Goal: Task Accomplishment & Management: Manage account settings

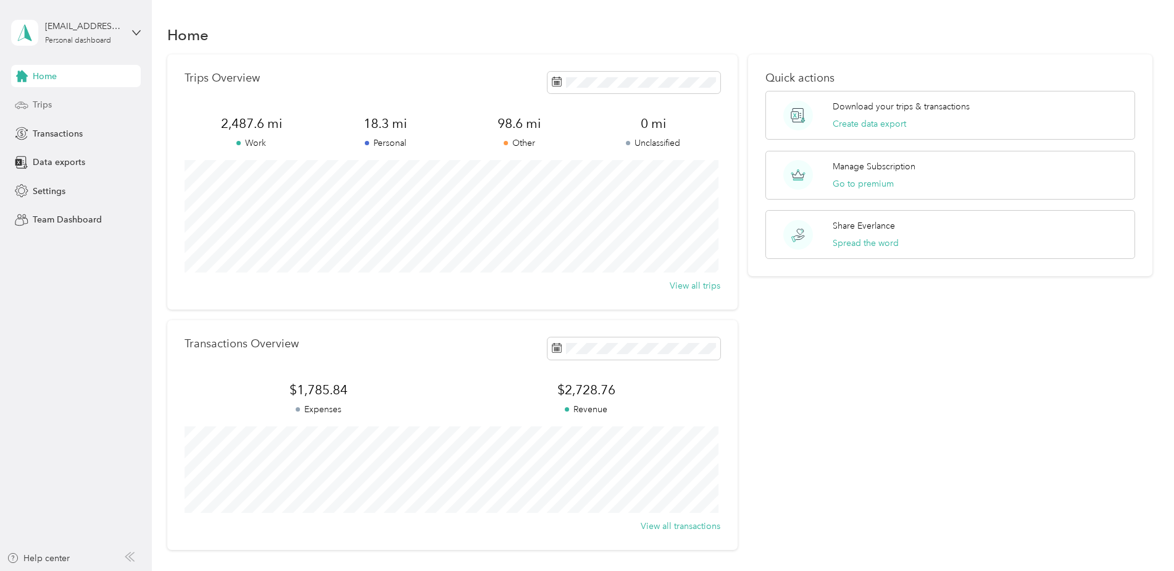
click at [48, 108] on span "Trips" at bounding box center [42, 104] width 19 height 13
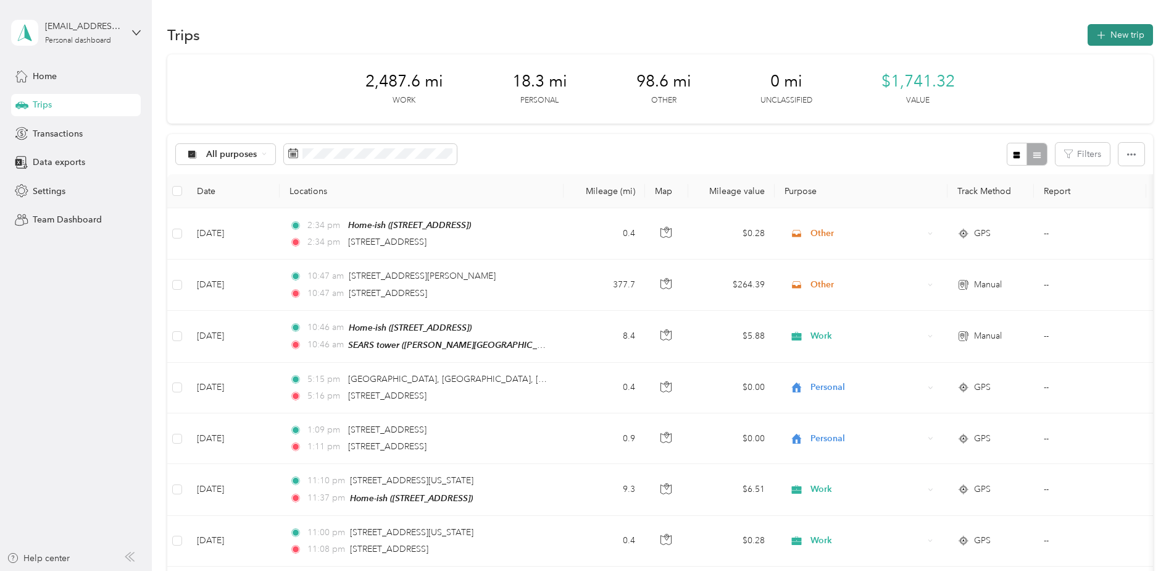
click at [1124, 41] on button "New trip" at bounding box center [1120, 35] width 65 height 22
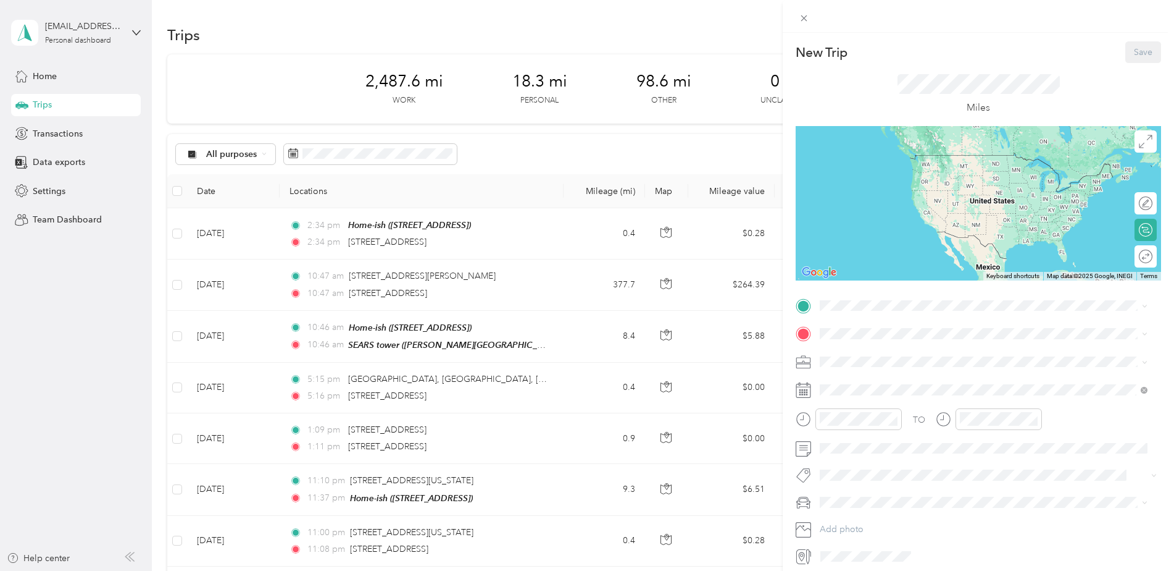
scroll to position [49, 0]
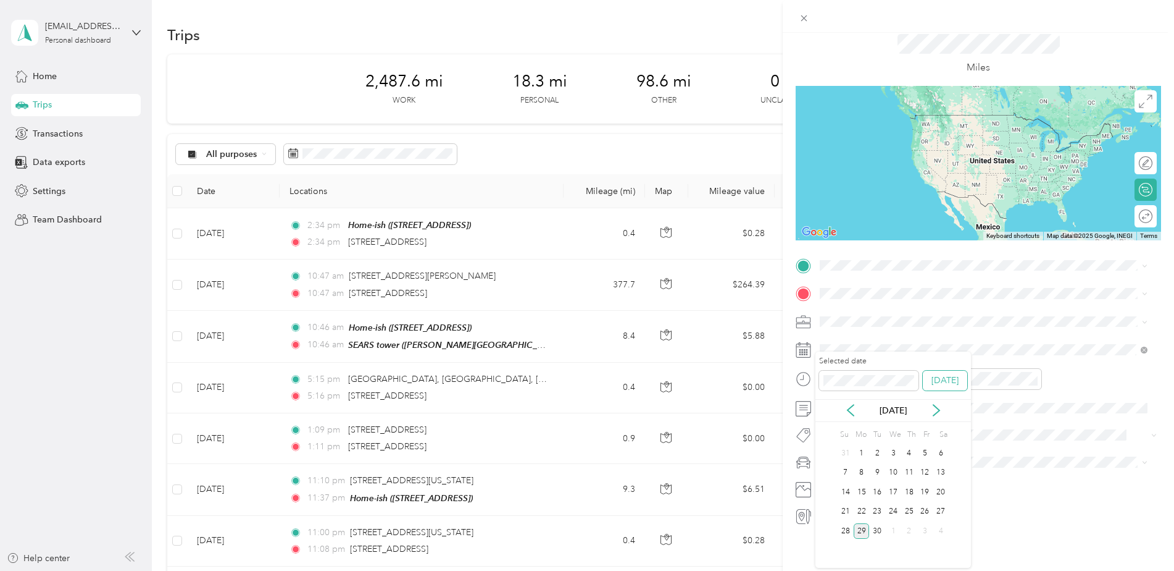
click at [951, 383] on button "Today" at bounding box center [945, 380] width 44 height 20
click at [618, 19] on div "New Trip Save This trip cannot be edited because it is either under review, app…" at bounding box center [587, 285] width 1174 height 571
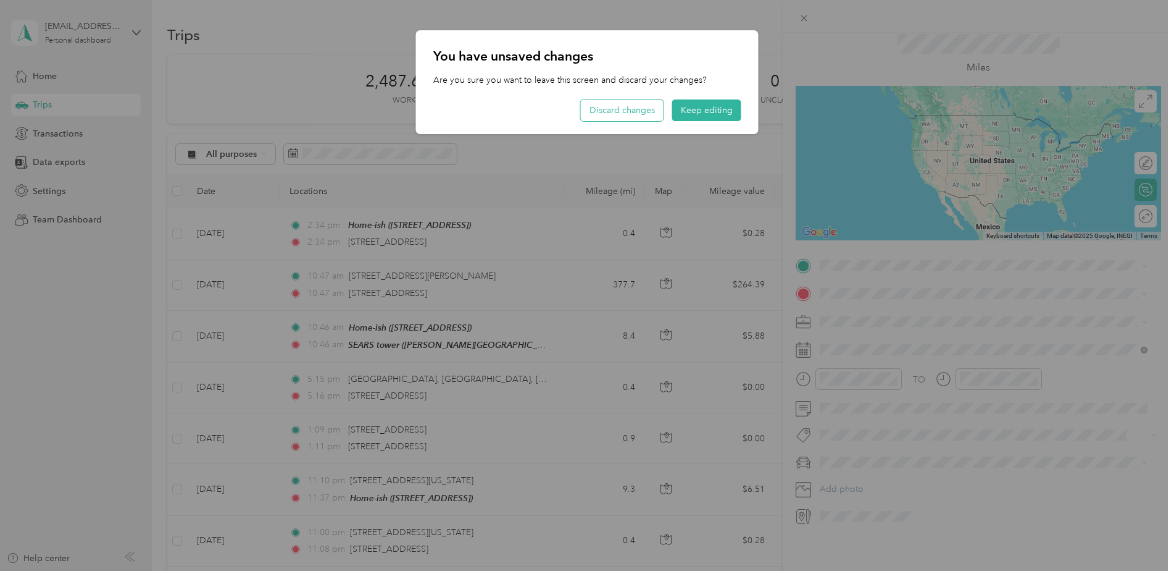
click at [635, 106] on button "Discard changes" at bounding box center [622, 110] width 83 height 22
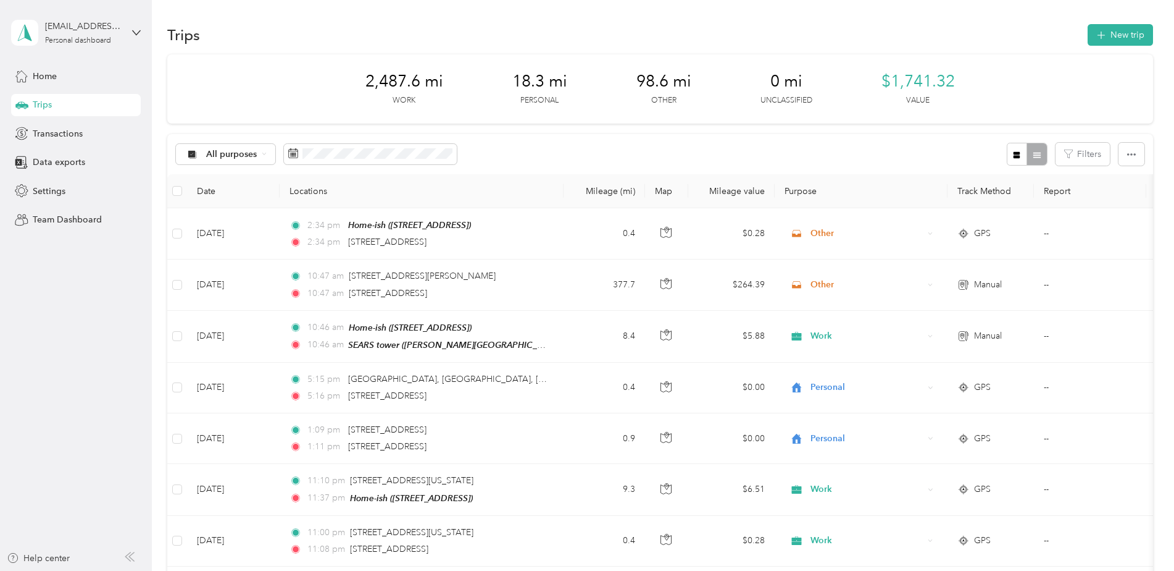
click at [519, 145] on div "All purposes Filters" at bounding box center [660, 154] width 986 height 40
click at [520, 151] on div "All purposes Filters" at bounding box center [660, 154] width 986 height 40
click at [1113, 35] on button "New trip" at bounding box center [1120, 35] width 65 height 22
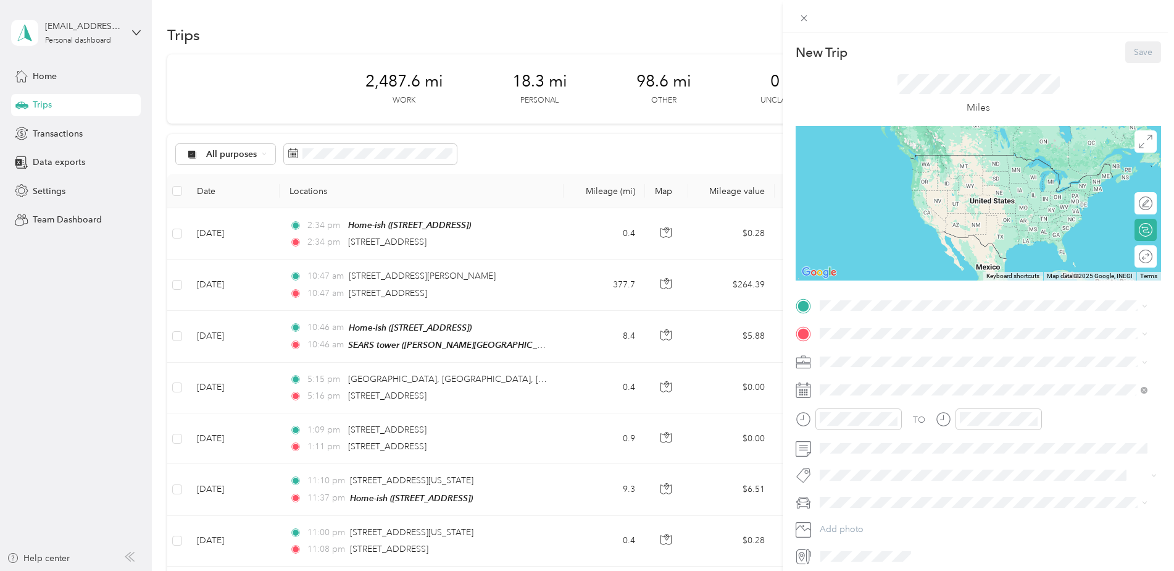
click at [804, 390] on icon at bounding box center [803, 389] width 15 height 15
click at [909, 466] on span at bounding box center [989, 474] width 346 height 17
click at [983, 487] on div "TO Add photo" at bounding box center [979, 431] width 366 height 270
click at [808, 393] on icon at bounding box center [803, 389] width 15 height 15
click at [814, 391] on div at bounding box center [979, 390] width 366 height 20
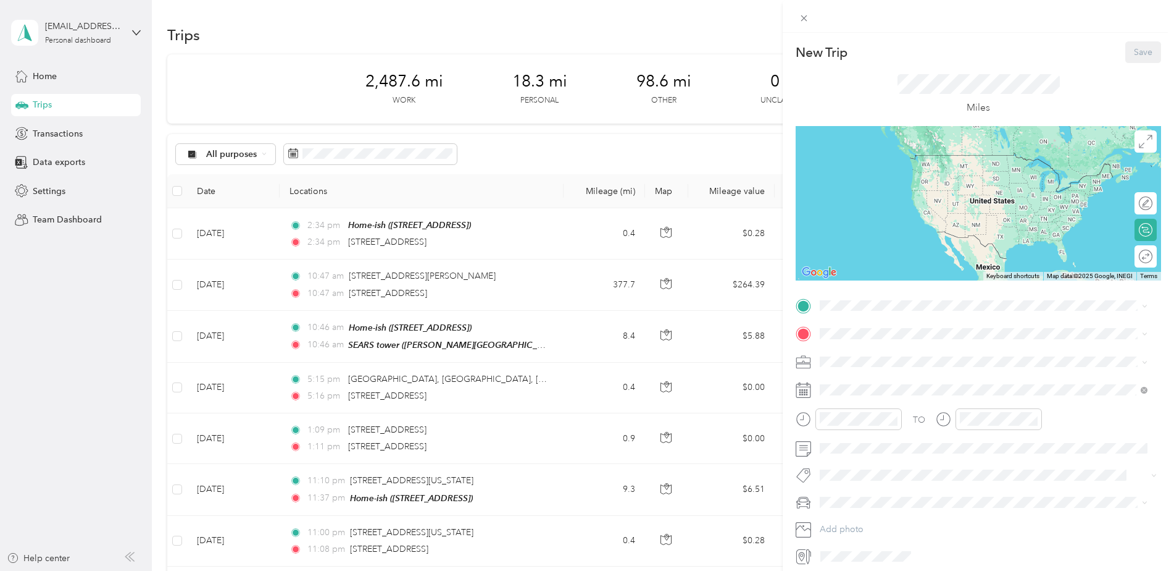
click at [1018, 367] on span at bounding box center [989, 362] width 346 height 20
click at [1144, 391] on icon at bounding box center [1144, 390] width 4 height 4
click at [863, 382] on span at bounding box center [989, 390] width 346 height 20
click at [42, 193] on div "New Trip Save This trip cannot be edited because it is either under review, app…" at bounding box center [587, 285] width 1174 height 571
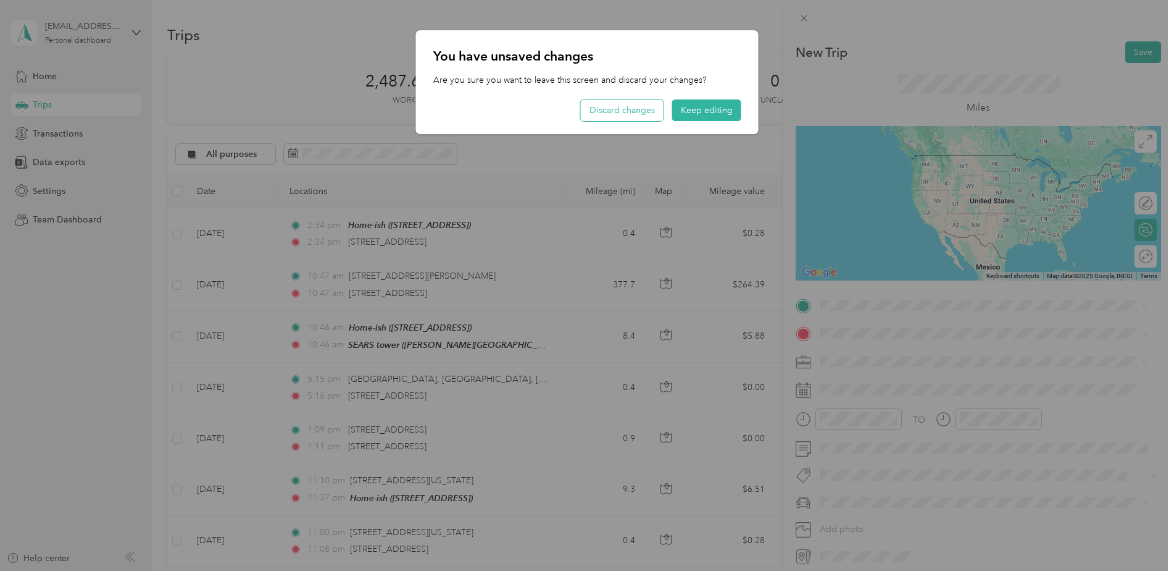
click at [638, 102] on button "Discard changes" at bounding box center [622, 110] width 83 height 22
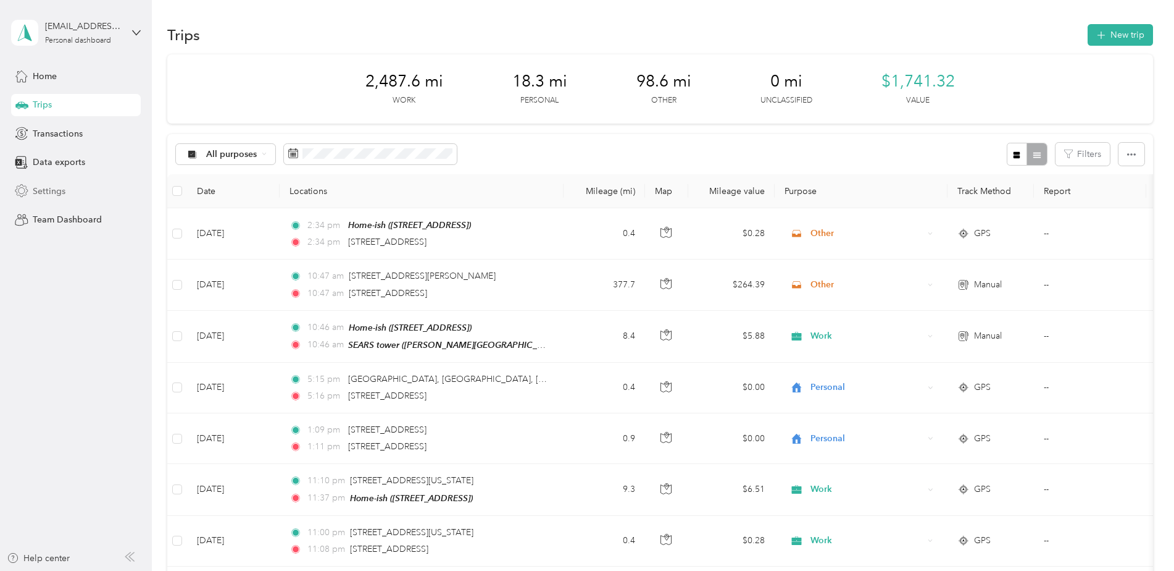
click at [41, 190] on span "Settings" at bounding box center [49, 191] width 33 height 13
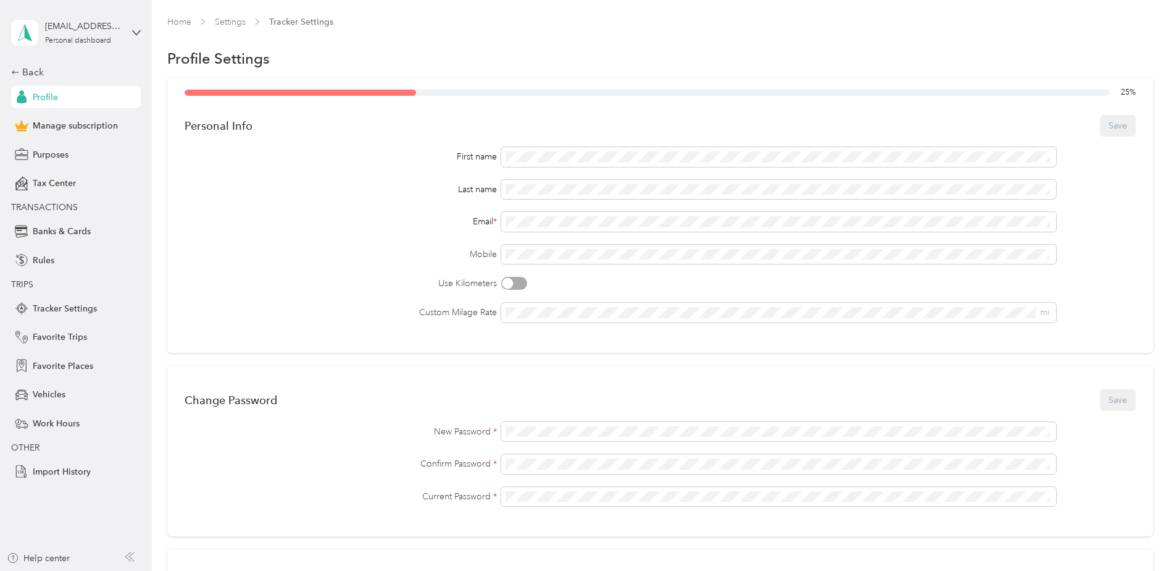
drag, startPoint x: 51, startPoint y: 228, endPoint x: 219, endPoint y: 230, distance: 168.0
click at [219, 230] on section "jchapman@motus.com Personal dashboard Back Profile Manage subscription Purposes…" at bounding box center [584, 285] width 1168 height 571
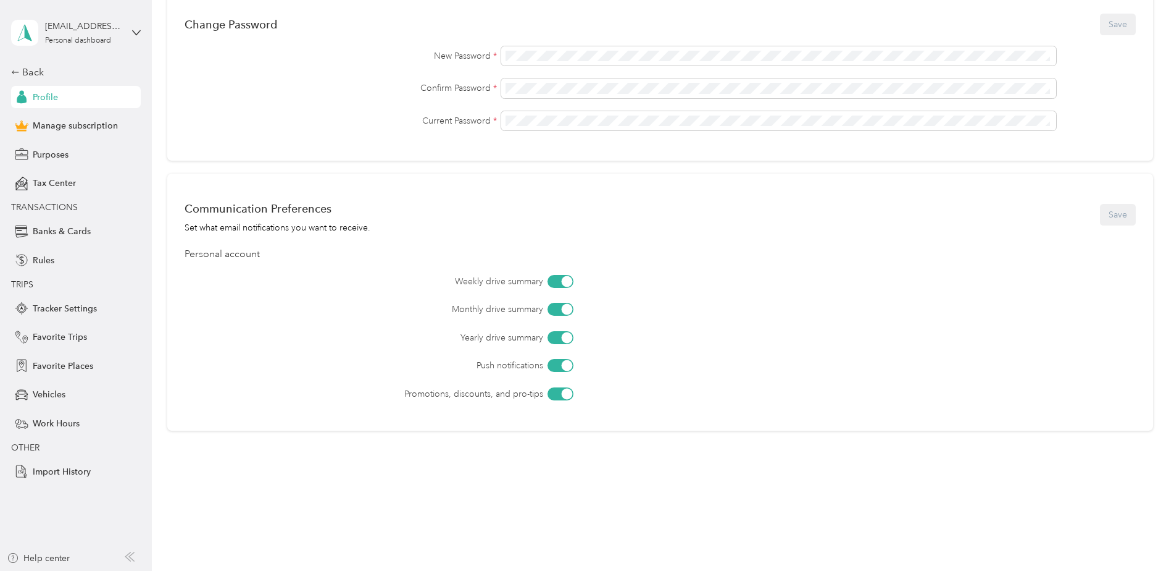
scroll to position [67, 0]
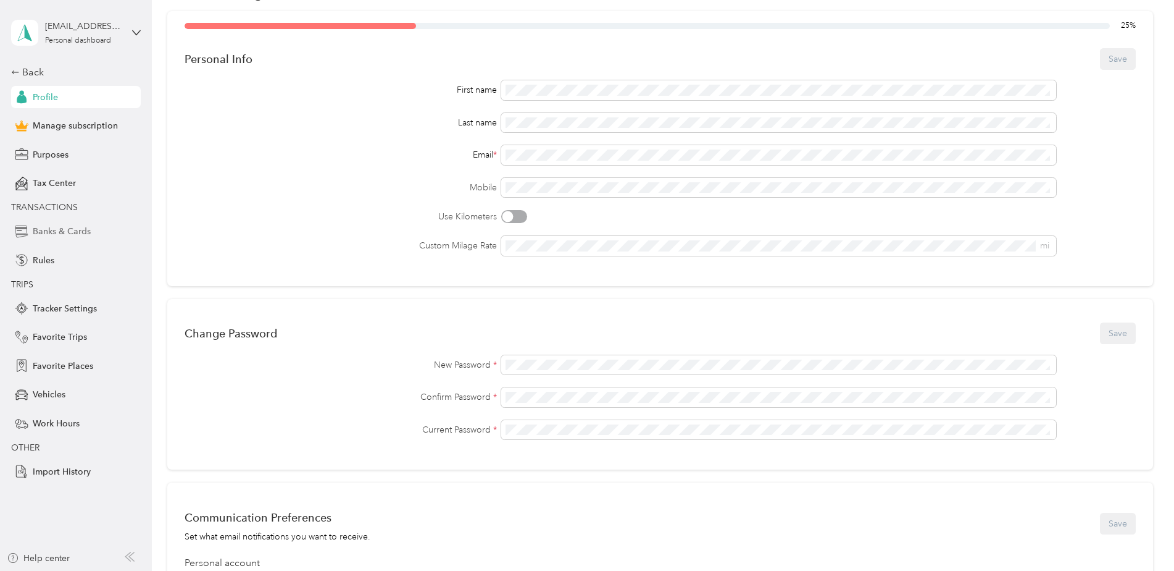
click at [52, 222] on div "Banks & Cards" at bounding box center [76, 231] width 130 height 22
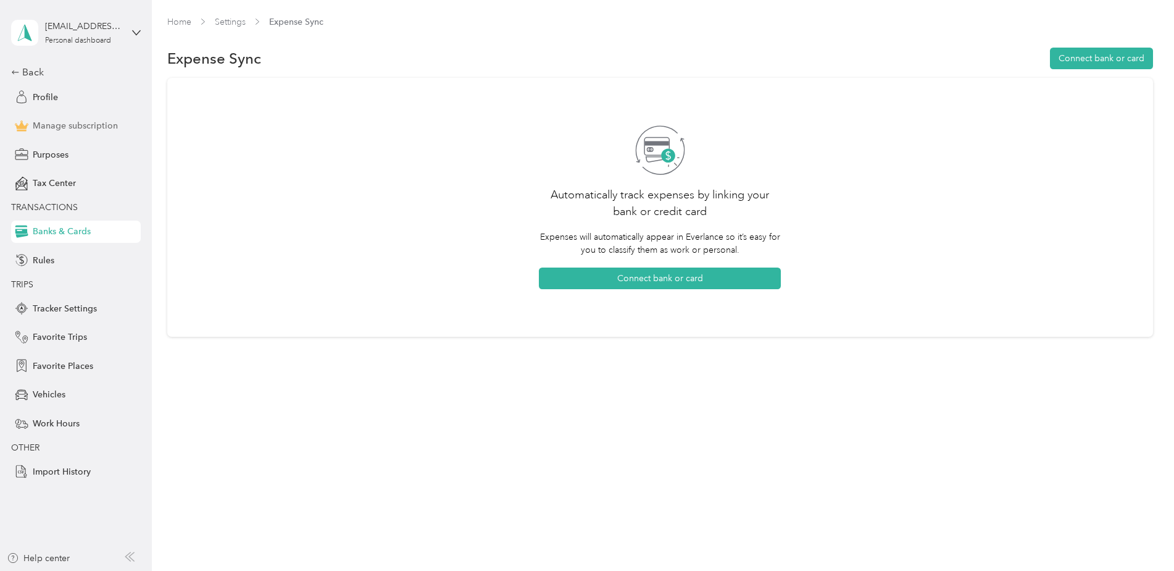
click at [59, 120] on span "Manage subscription" at bounding box center [75, 125] width 85 height 13
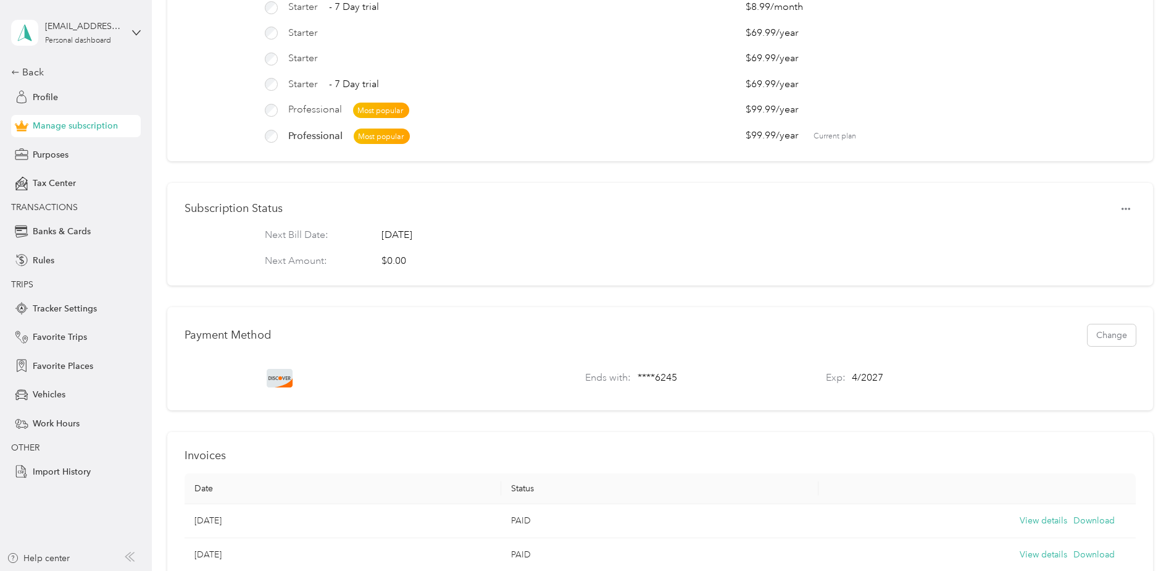
scroll to position [75, 0]
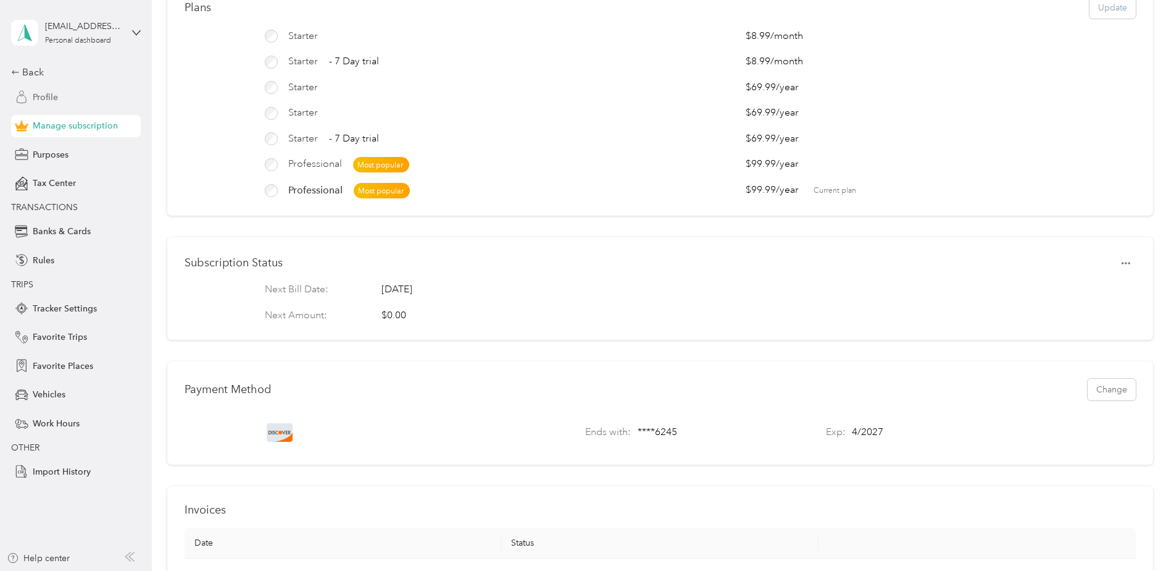
click at [61, 94] on div "Profile" at bounding box center [76, 97] width 130 height 22
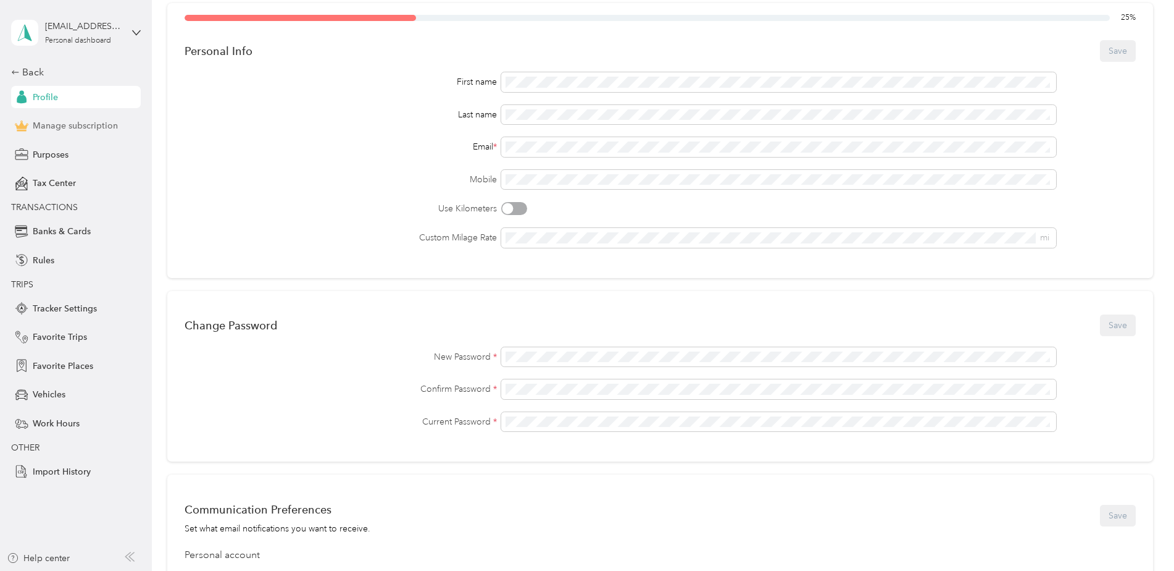
click at [59, 123] on span "Manage subscription" at bounding box center [75, 125] width 85 height 13
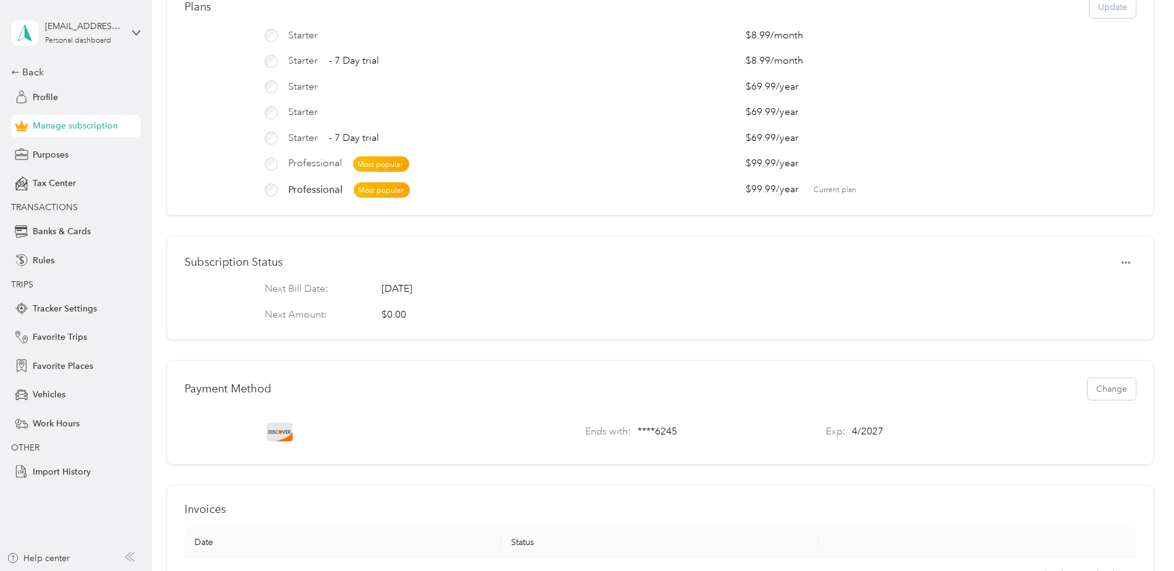
scroll to position [185, 0]
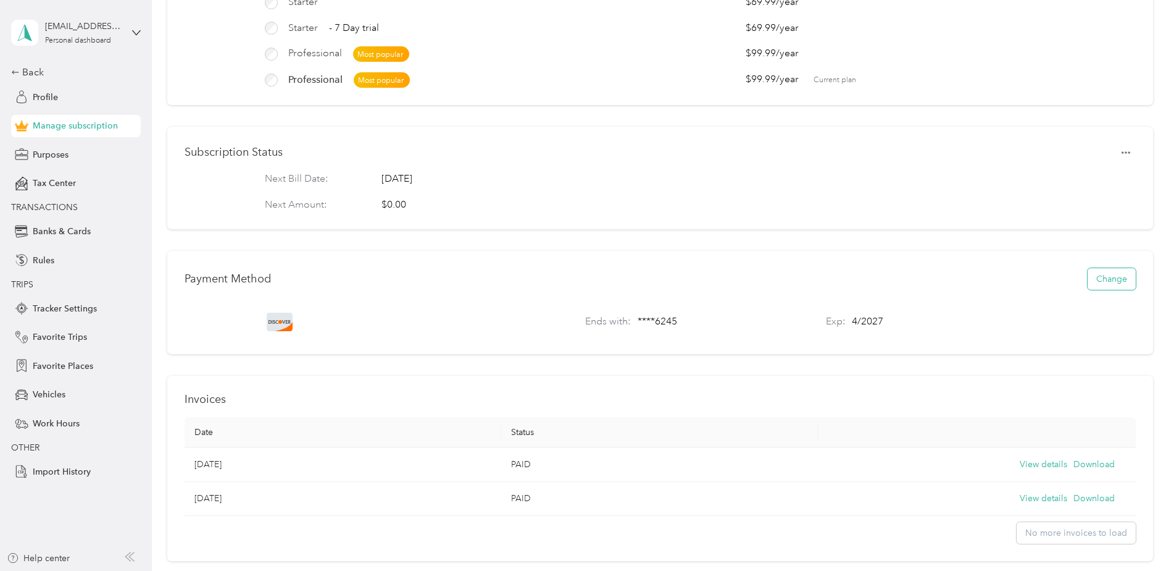
click at [1120, 287] on button "Change" at bounding box center [1112, 279] width 48 height 22
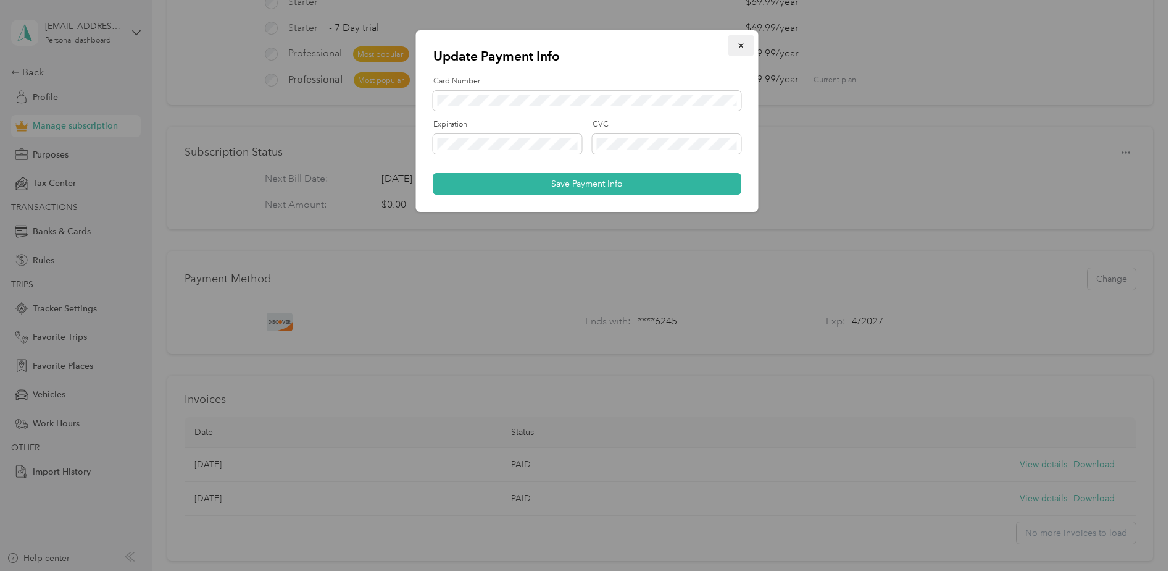
click at [743, 49] on icon "button" at bounding box center [741, 45] width 9 height 9
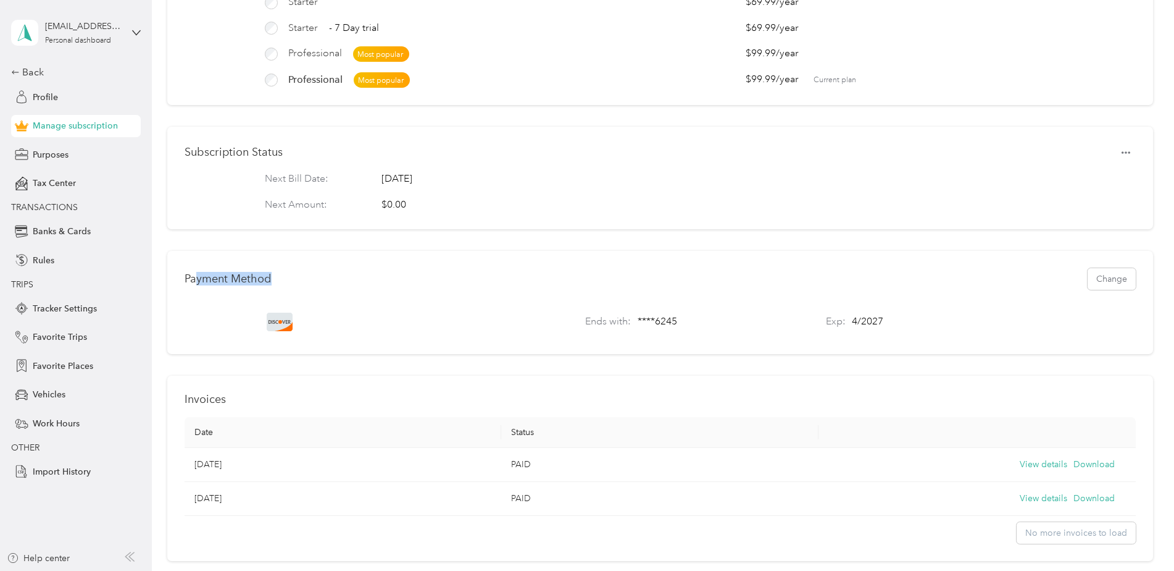
drag, startPoint x: 277, startPoint y: 293, endPoint x: 196, endPoint y: 291, distance: 80.9
click at [196, 290] on div "Payment Method Change" at bounding box center [661, 279] width 952 height 22
click at [710, 285] on div "Payment Method Change" at bounding box center [661, 279] width 952 height 22
click at [738, 278] on div "Payment Method Change" at bounding box center [661, 279] width 952 height 22
click at [1111, 278] on button "Change" at bounding box center [1112, 279] width 48 height 22
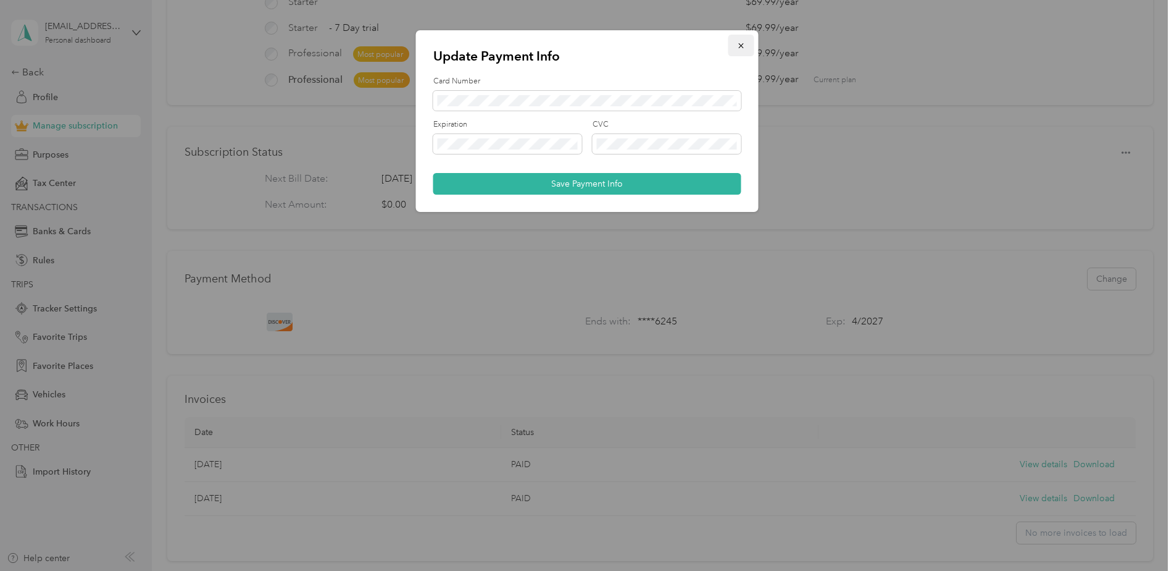
click at [743, 49] on icon "button" at bounding box center [741, 45] width 9 height 9
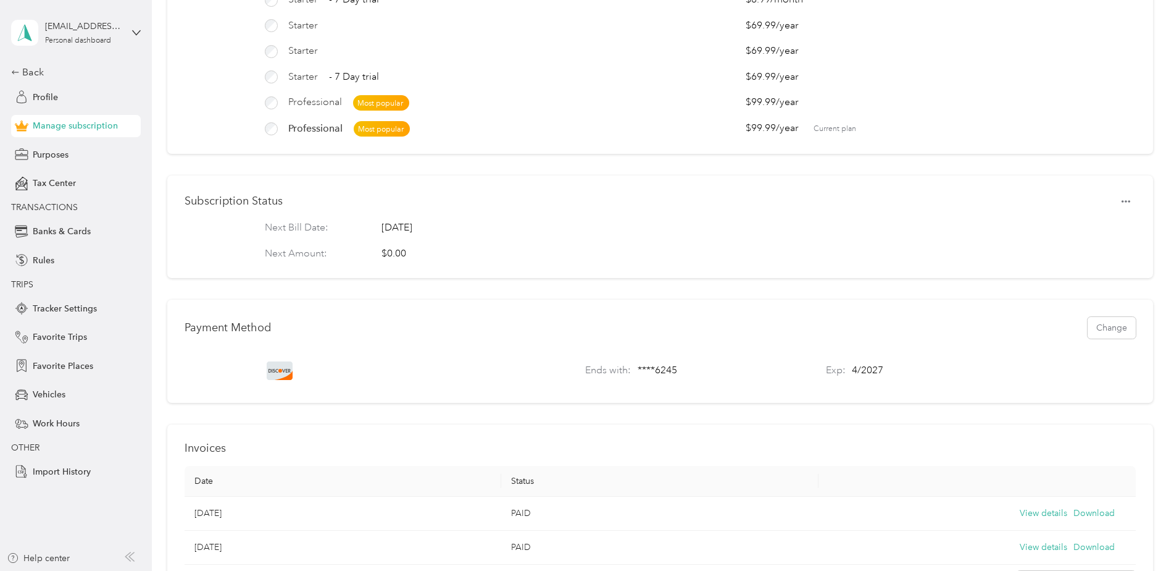
scroll to position [260, 0]
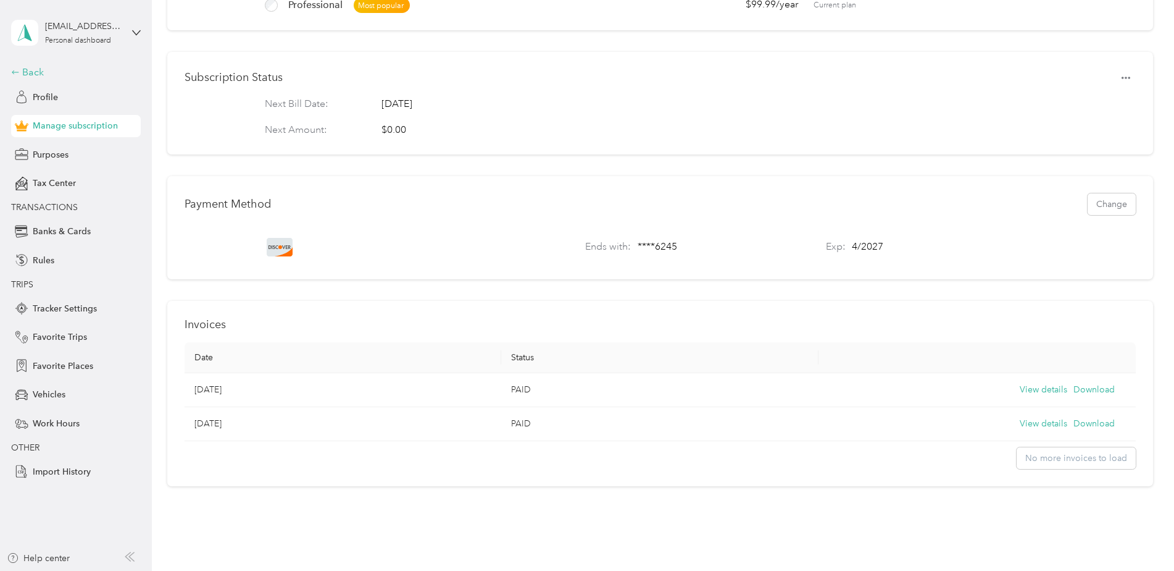
click at [22, 77] on div "Back" at bounding box center [72, 72] width 123 height 15
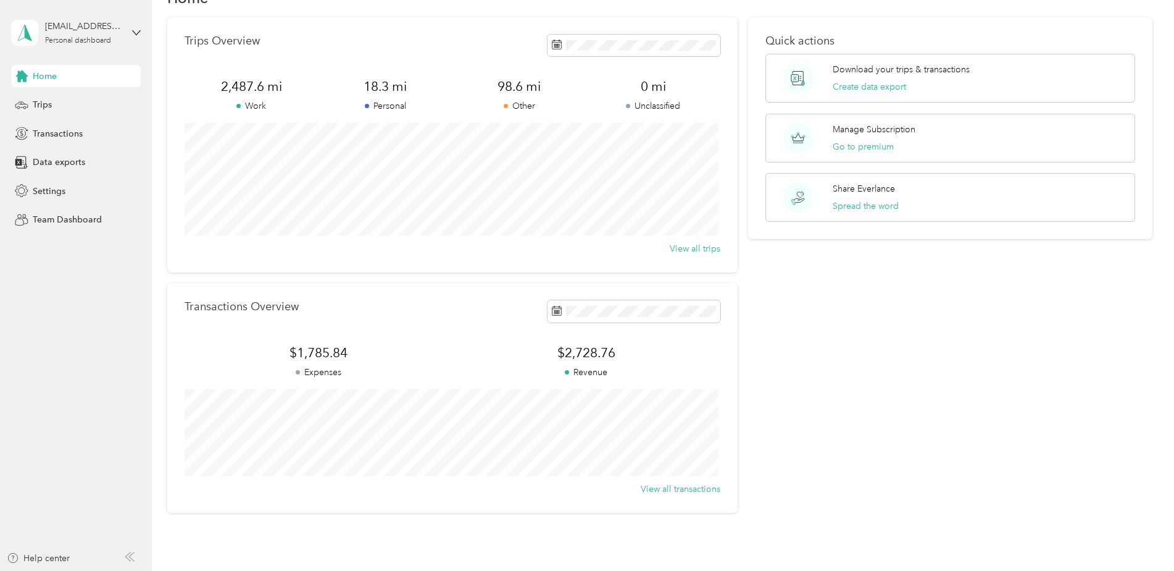
scroll to position [106, 0]
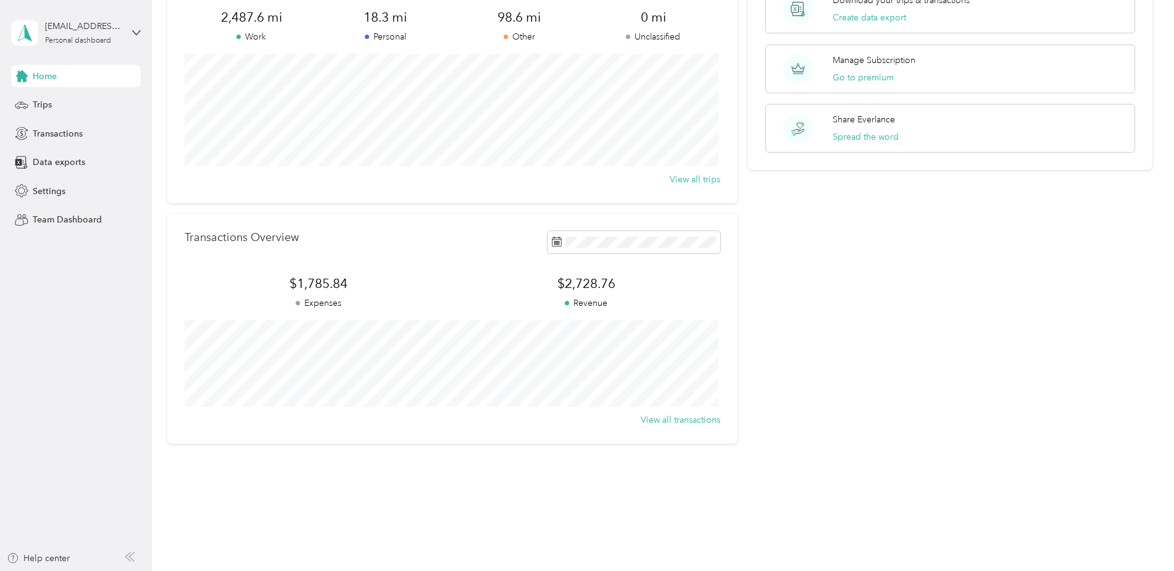
click at [52, 361] on aside "jchapman@motus.com Personal dashboard Home Trips Transactions Data exports Sett…" at bounding box center [76, 285] width 152 height 571
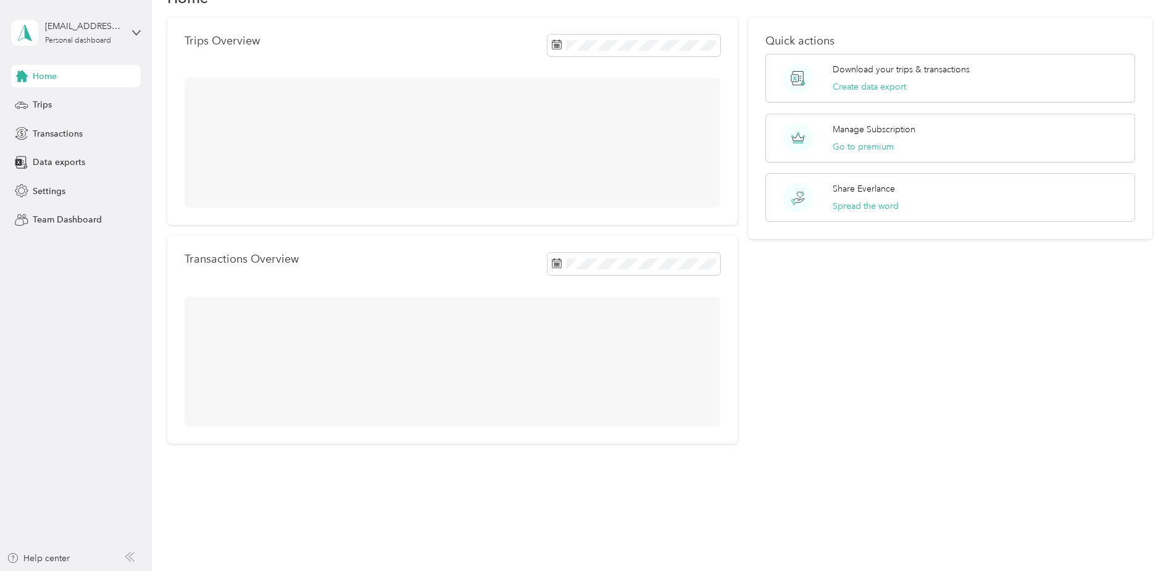
scroll to position [106, 0]
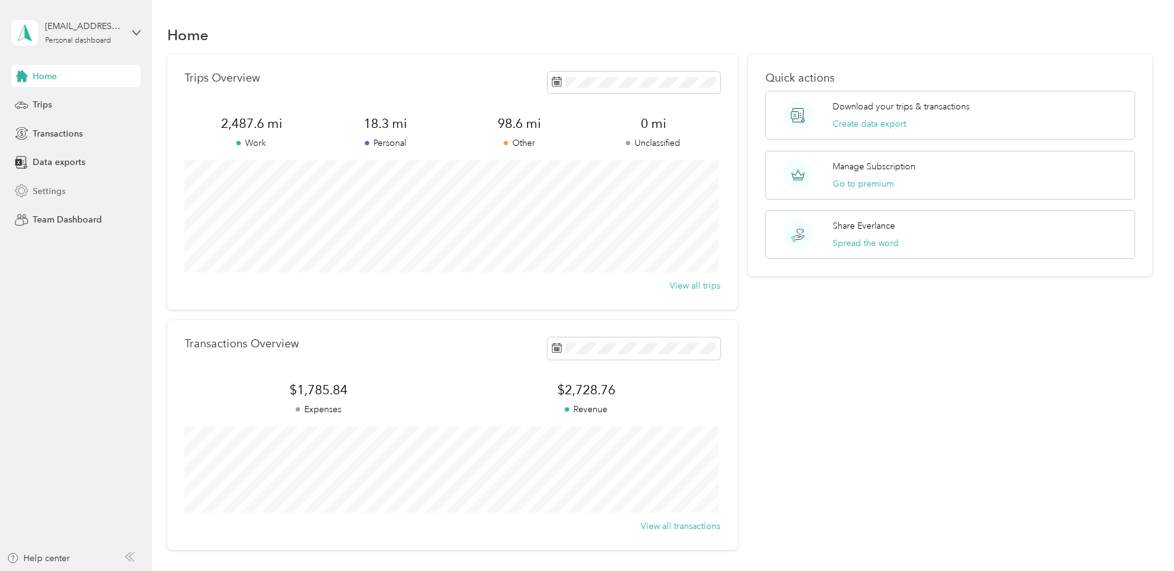
click at [60, 194] on span "Settings" at bounding box center [49, 191] width 33 height 13
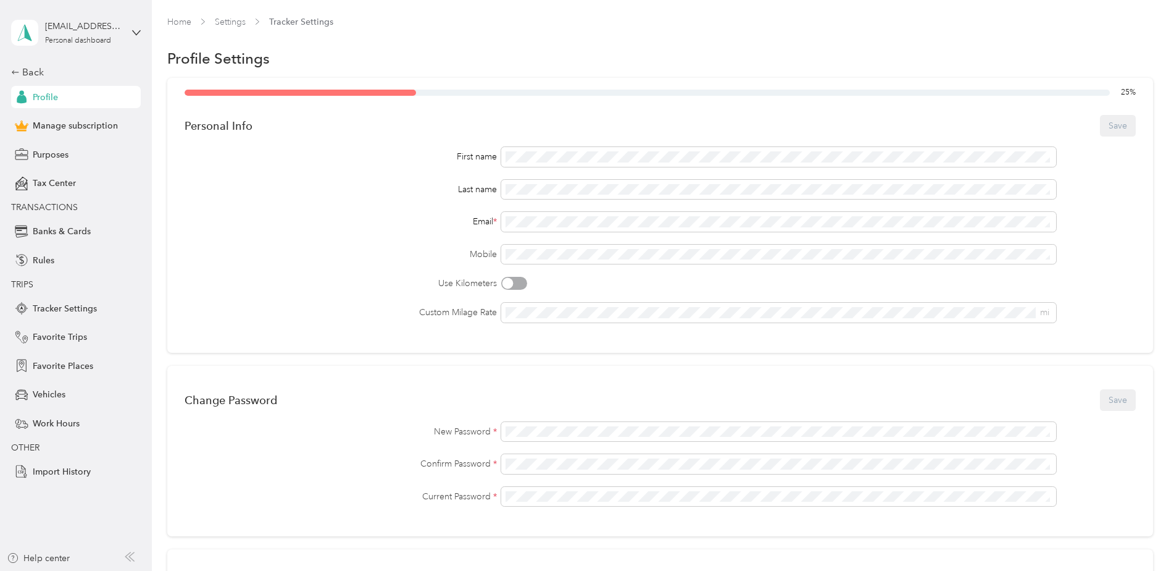
click at [132, 35] on div "jchapman@motus.com Personal dashboard" at bounding box center [76, 32] width 130 height 43
click at [65, 504] on aside "jchapman@motus.com Personal dashboard Back Profile Manage subscription Purposes…" at bounding box center [76, 285] width 152 height 571
click at [31, 73] on div "Back" at bounding box center [72, 72] width 123 height 15
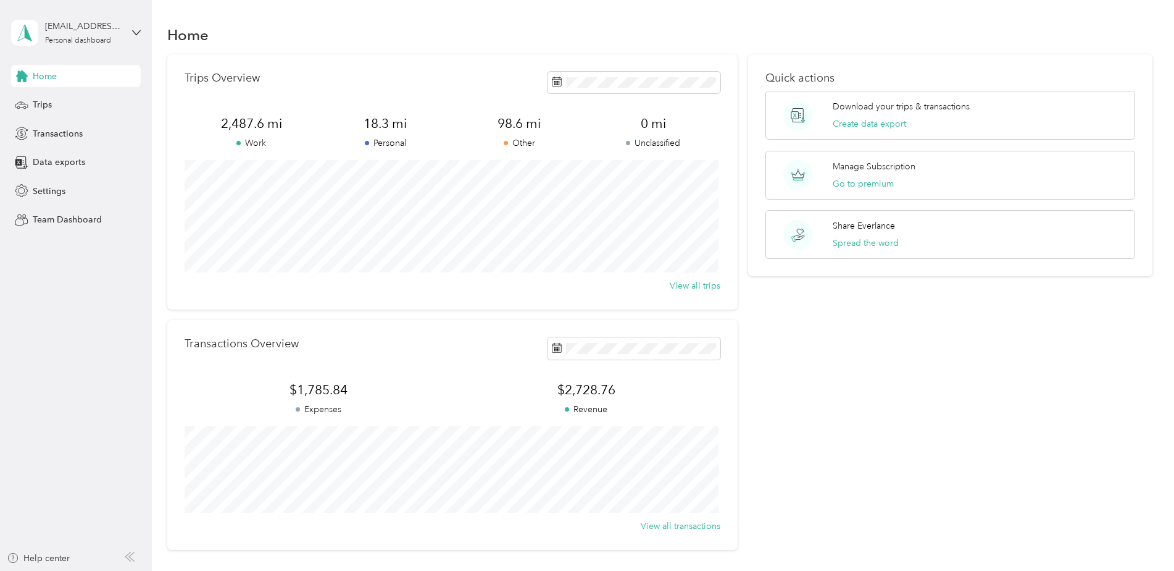
drag, startPoint x: 0, startPoint y: 1, endPoint x: 53, endPoint y: 297, distance: 301.1
click at [53, 297] on aside "jchapman@motus.com Personal dashboard Home Trips Transactions Data exports Sett…" at bounding box center [76, 285] width 152 height 571
drag, startPoint x: 216, startPoint y: 35, endPoint x: 165, endPoint y: 35, distance: 51.2
click at [165, 35] on div "Home Trips Overview 2,487.6 mi Work 18.3 mi Personal 98.6 mi Other 0 mi Unclass…" at bounding box center [660, 308] width 1016 height 616
copy h1 "Home"
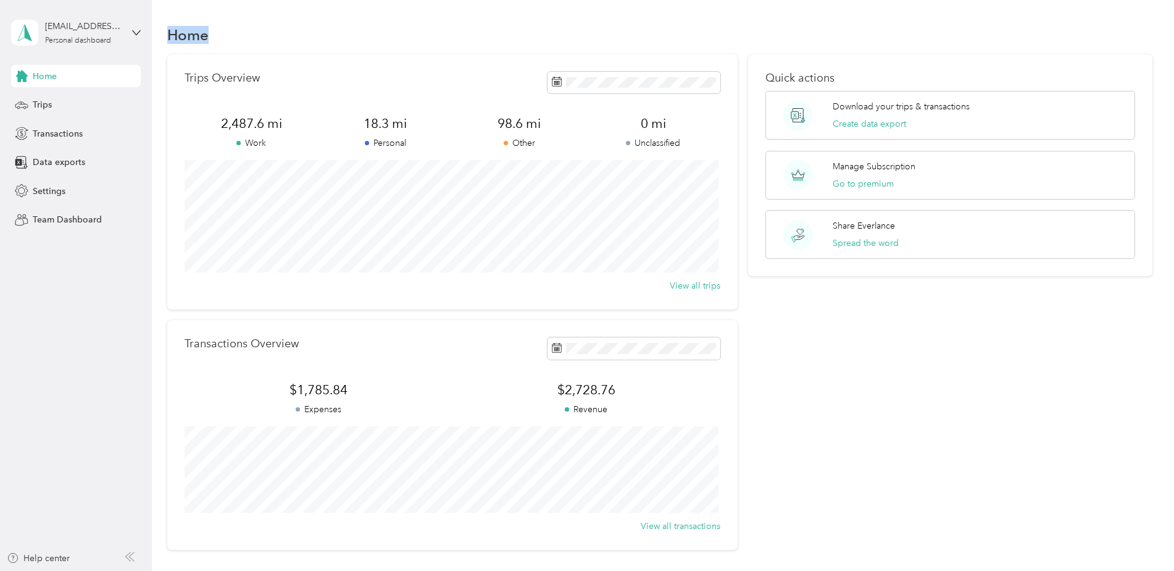
click at [262, 38] on div "Home" at bounding box center [660, 35] width 986 height 26
drag, startPoint x: 245, startPoint y: 35, endPoint x: 161, endPoint y: 40, distance: 84.2
click at [161, 40] on div "Home Trips Overview 2,487.6 mi Work 18.3 mi Personal 98.6 mi Other 0 mi Unclass…" at bounding box center [660, 308] width 1016 height 616
click at [129, 557] on icon at bounding box center [130, 556] width 10 height 10
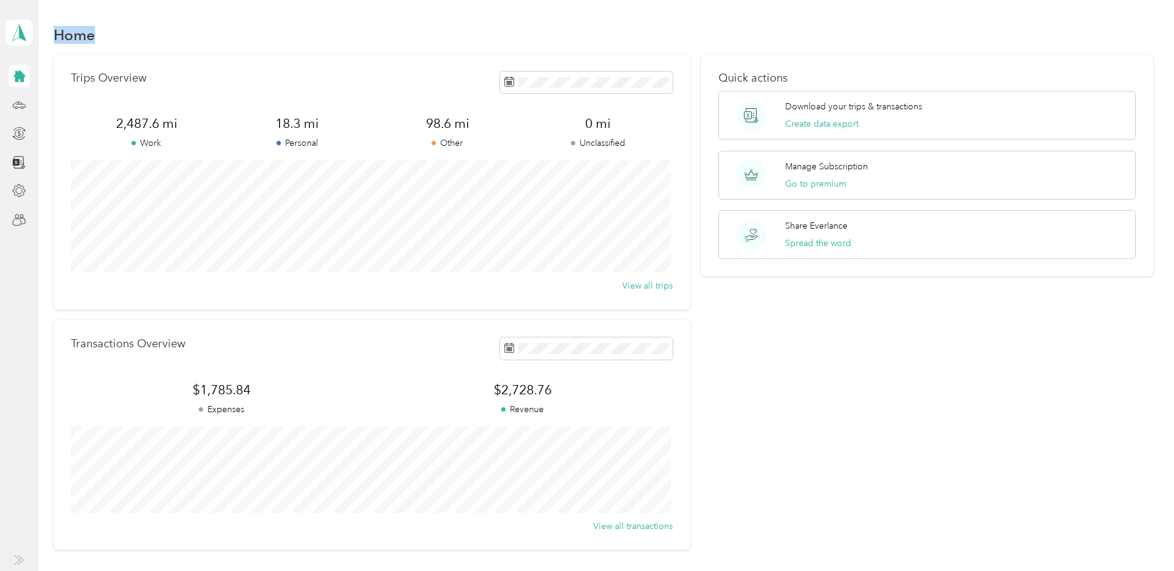
click at [19, 554] on span at bounding box center [19, 559] width 10 height 10
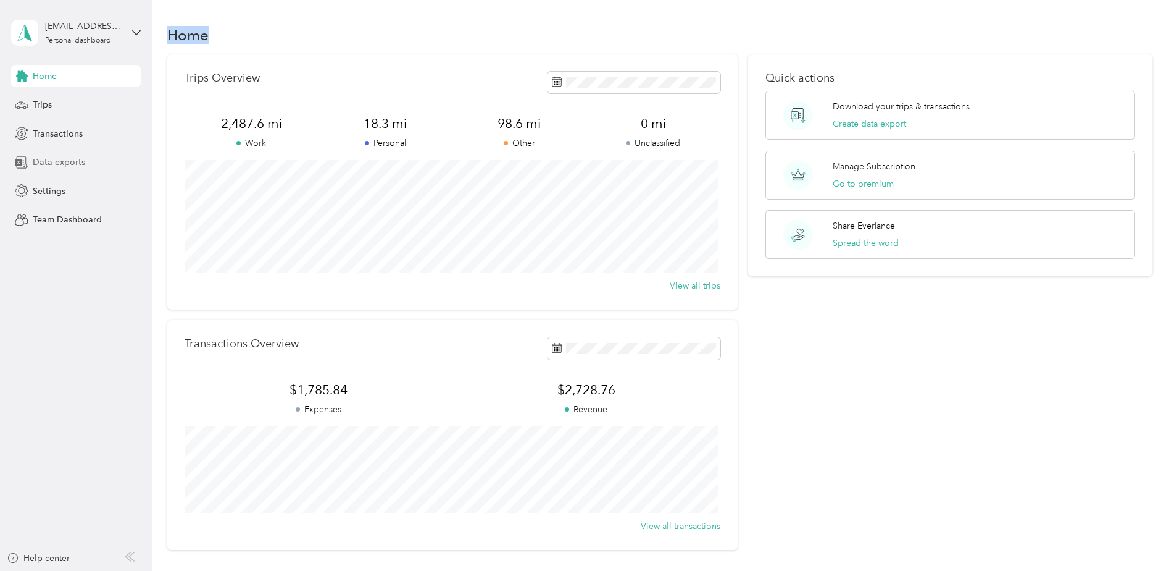
click at [46, 171] on div "Data exports" at bounding box center [76, 162] width 130 height 22
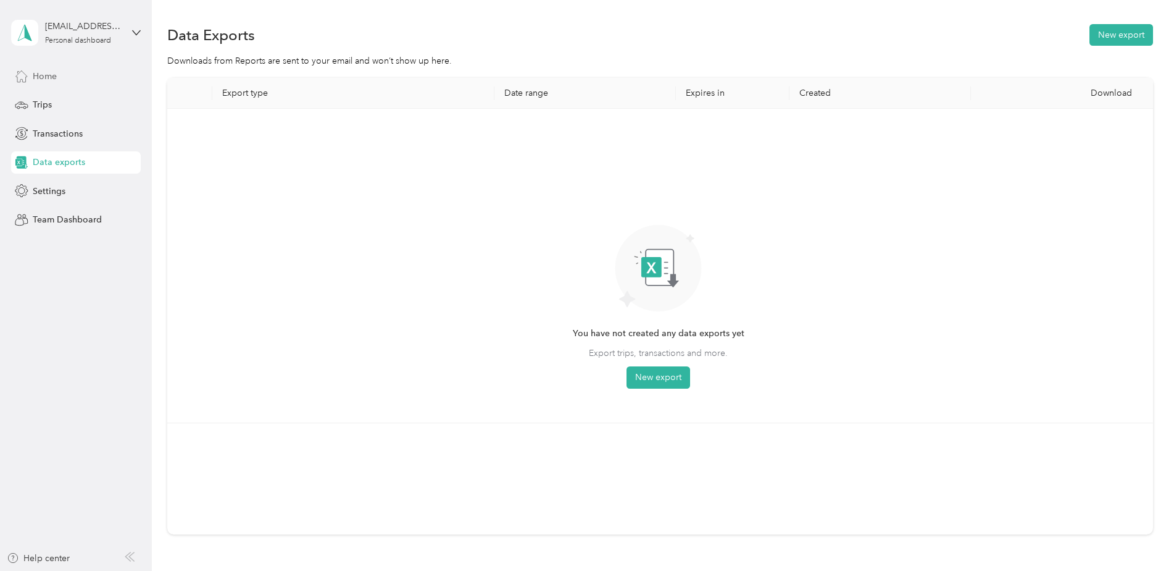
click at [45, 79] on span "Home" at bounding box center [45, 76] width 24 height 13
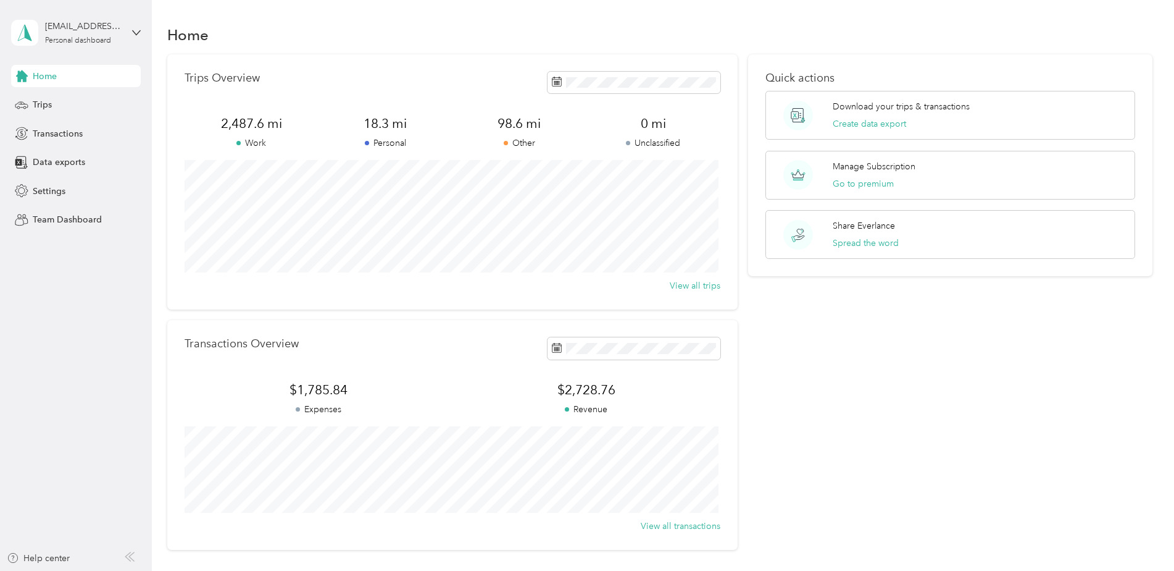
click at [130, 559] on icon at bounding box center [128, 556] width 5 height 9
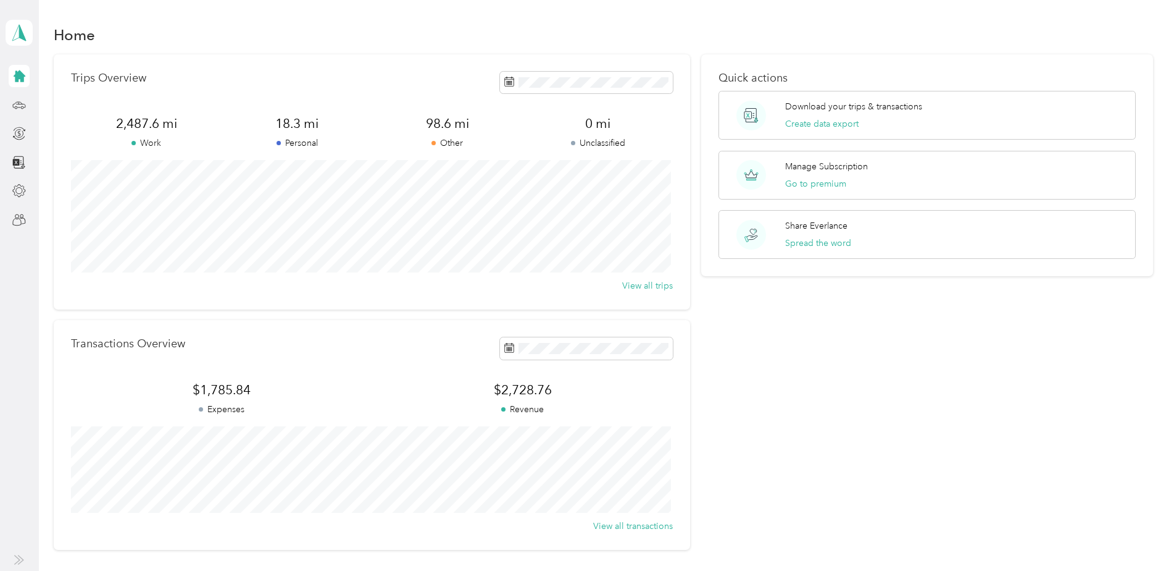
click at [17, 563] on icon at bounding box center [19, 559] width 10 height 10
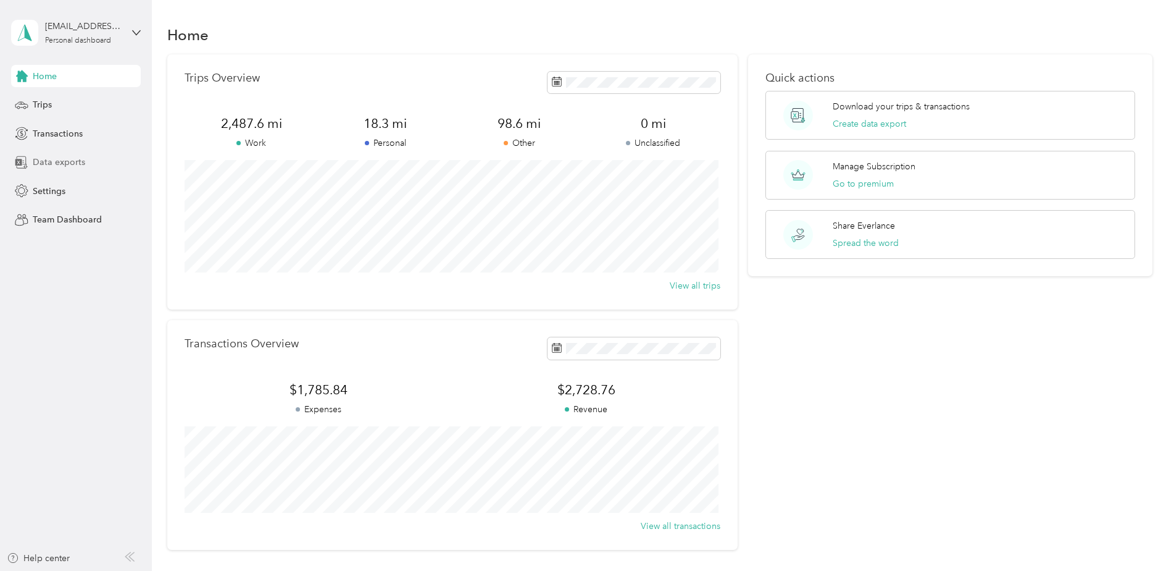
click at [47, 165] on span "Data exports" at bounding box center [59, 162] width 52 height 13
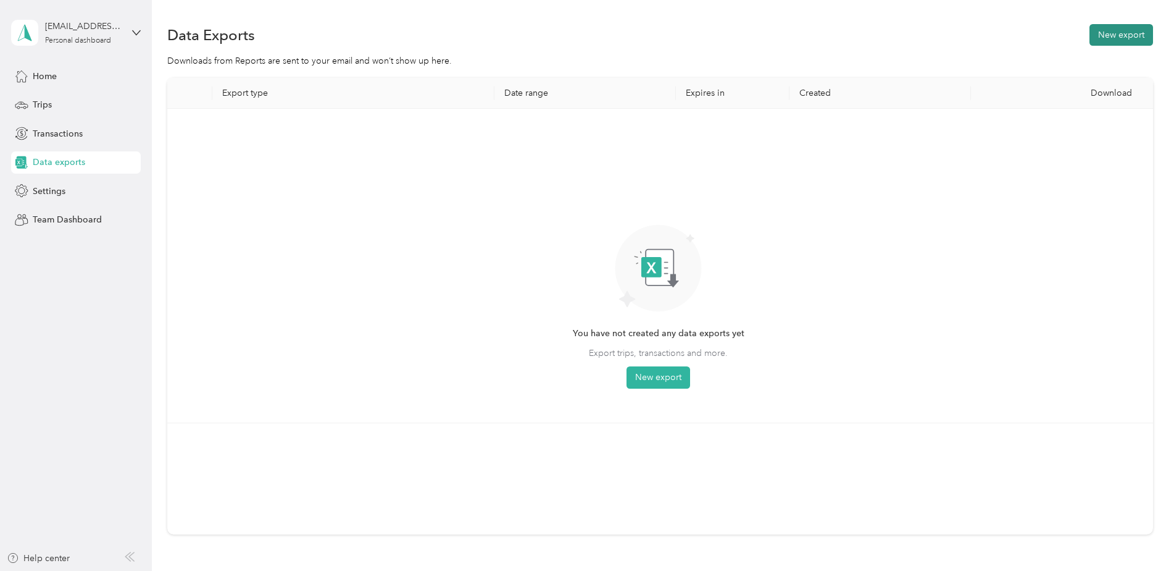
click at [1107, 32] on button "New export" at bounding box center [1122, 35] width 64 height 22
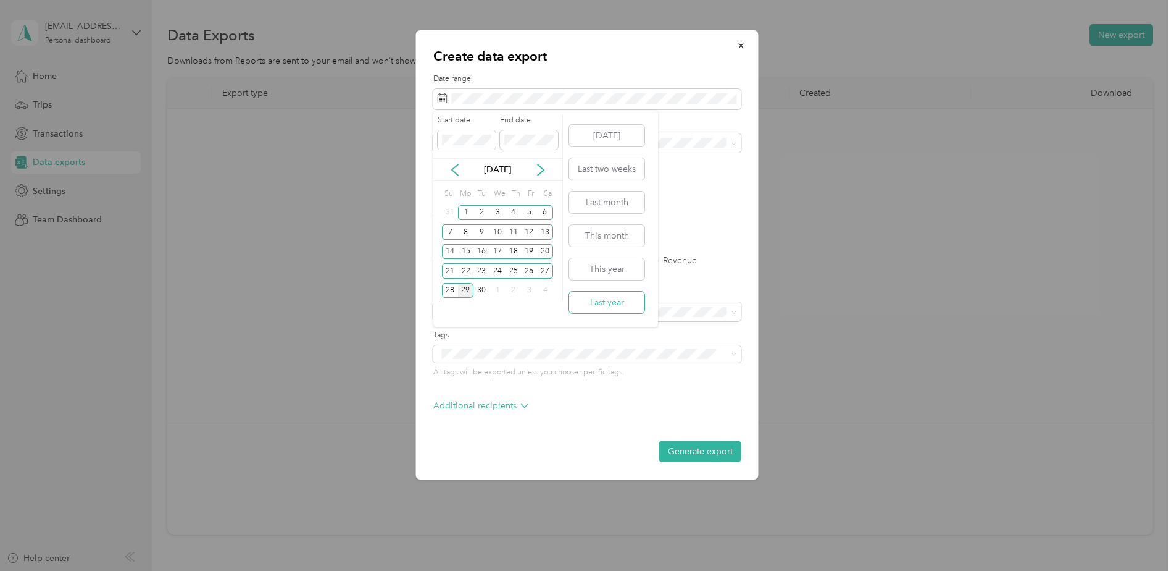
click at [606, 311] on button "Last year" at bounding box center [606, 302] width 75 height 22
click at [438, 141] on span at bounding box center [467, 140] width 58 height 20
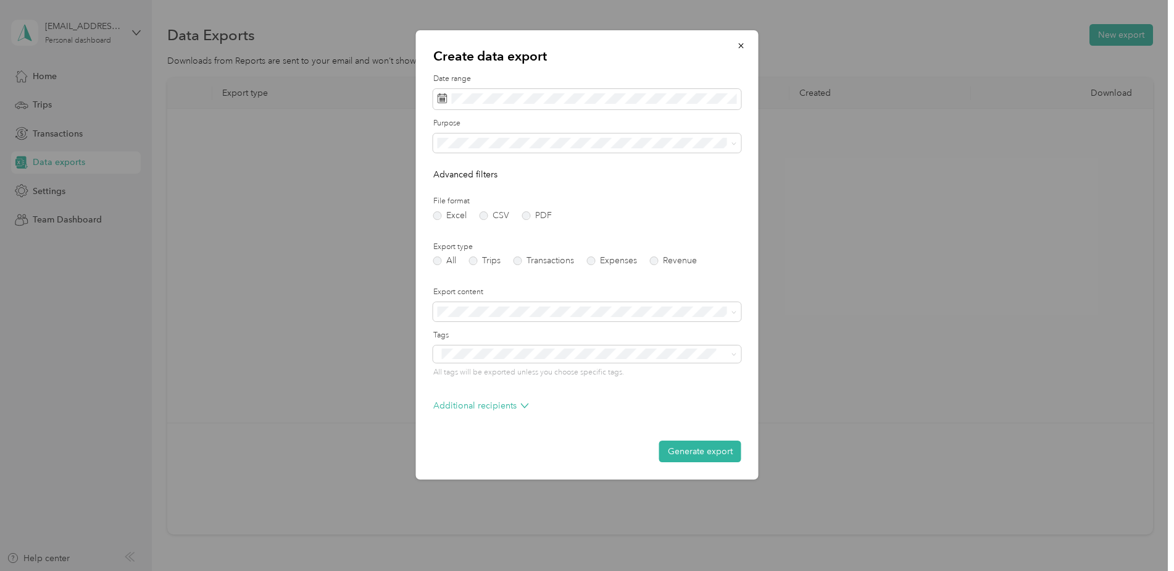
click at [719, 230] on form "Date range Purpose Advanced filters File format Excel CSV PDF Export type All T…" at bounding box center [587, 267] width 308 height 388
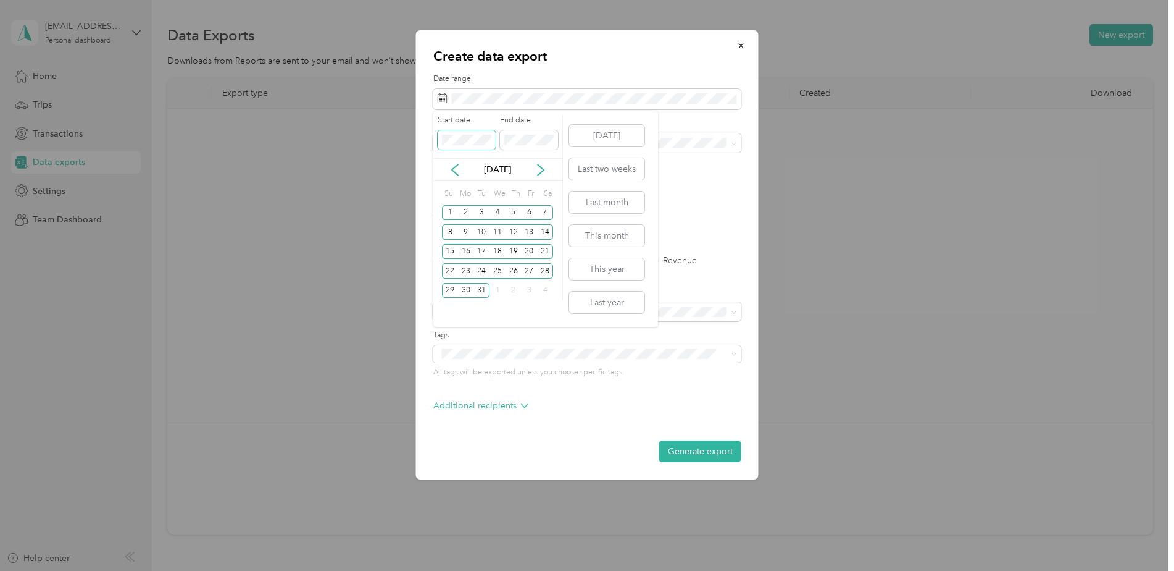
click at [401, 570] on div "Create data export Date range Purpose Advanced filters File format Excel CSV PD…" at bounding box center [584, 571] width 1168 height 0
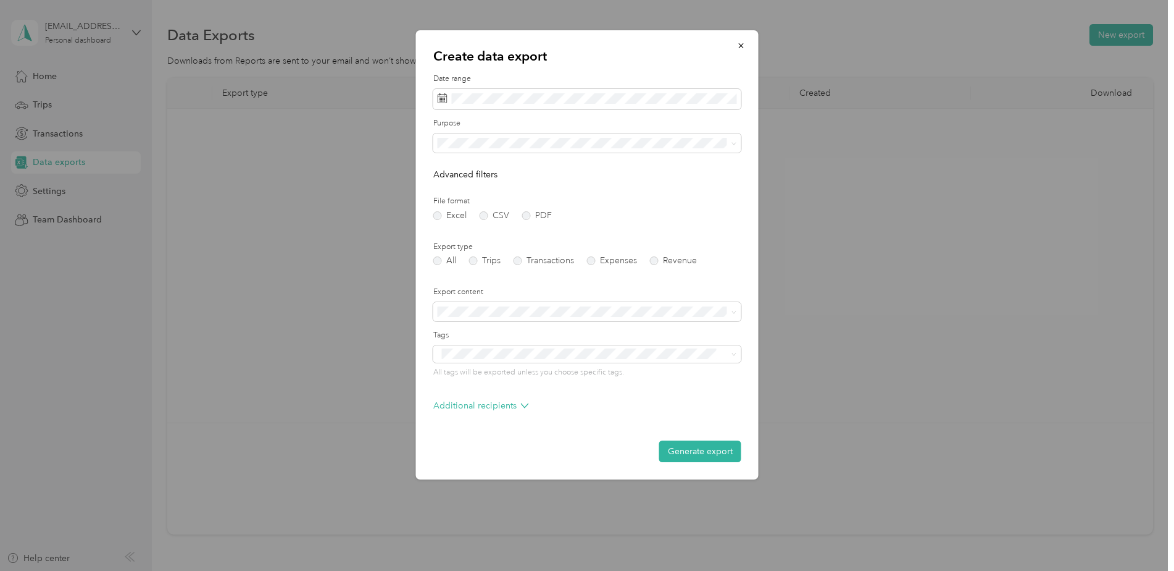
click at [577, 78] on label "Date range" at bounding box center [587, 78] width 308 height 11
click at [562, 67] on div "Create data export Date range Purpose Advanced filters File format Excel CSV PD…" at bounding box center [587, 254] width 343 height 449
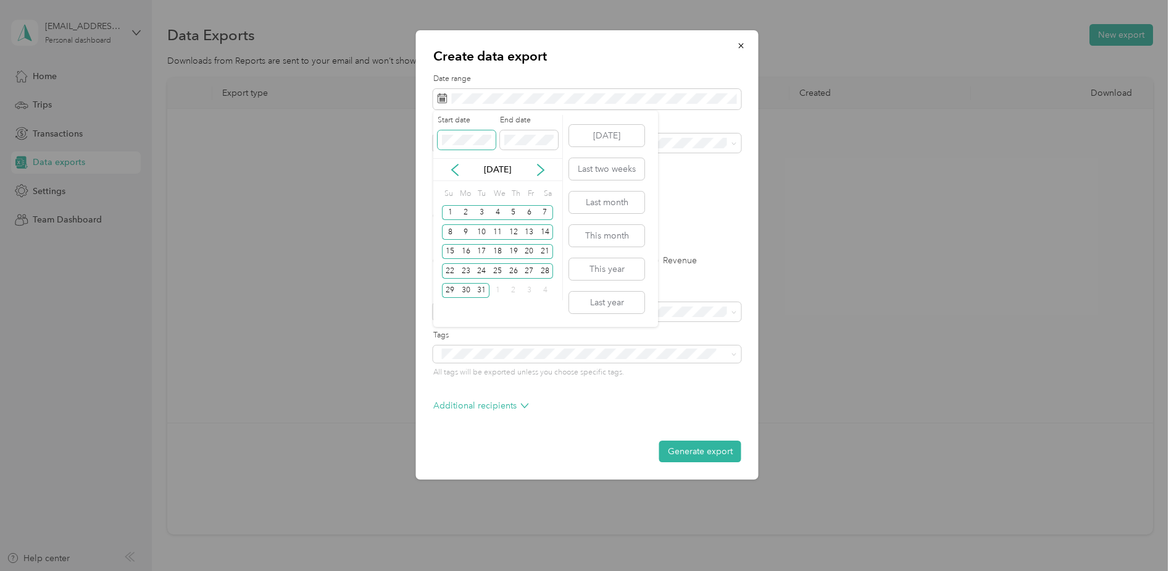
click at [441, 141] on span at bounding box center [467, 140] width 58 height 20
click at [480, 207] on div "1" at bounding box center [482, 212] width 16 height 15
click at [515, 129] on div "End date" at bounding box center [529, 132] width 58 height 35
click at [492, 141] on div "Start date End date" at bounding box center [497, 136] width 129 height 43
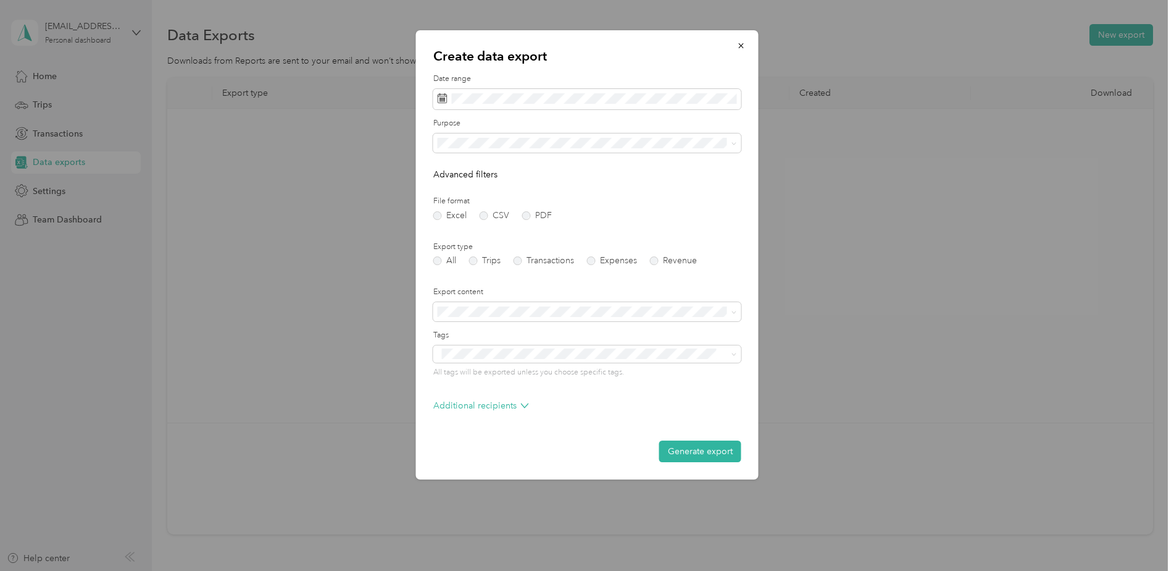
click at [711, 219] on div "Excel CSV PDF" at bounding box center [587, 215] width 308 height 9
click at [554, 119] on label "Purpose" at bounding box center [587, 123] width 308 height 11
click at [707, 217] on div "Excel CSV PDF" at bounding box center [587, 215] width 308 height 9
click at [314, 193] on div at bounding box center [587, 285] width 1174 height 571
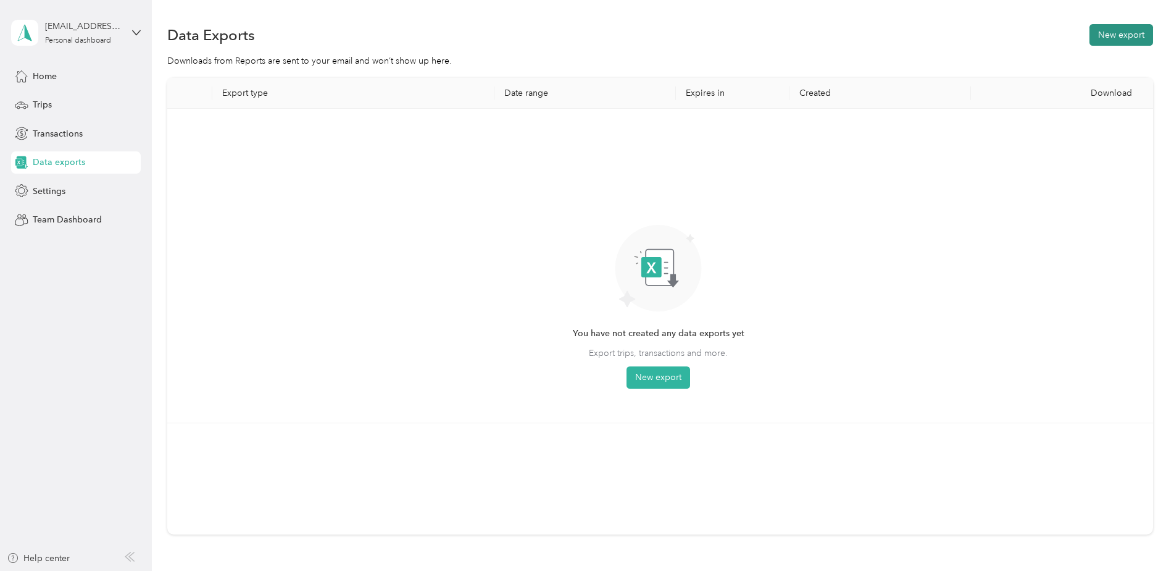
click at [1122, 38] on button "New export" at bounding box center [1122, 35] width 64 height 22
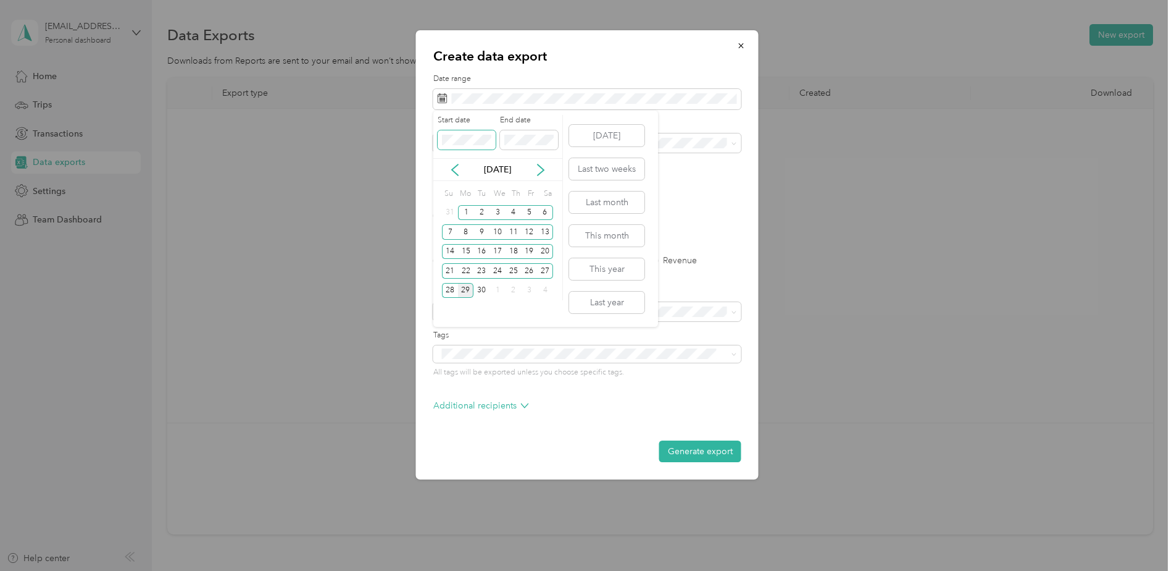
click at [421, 570] on div "Create data export Date range Purpose Advanced filters File format Excel CSV PD…" at bounding box center [584, 571] width 1168 height 0
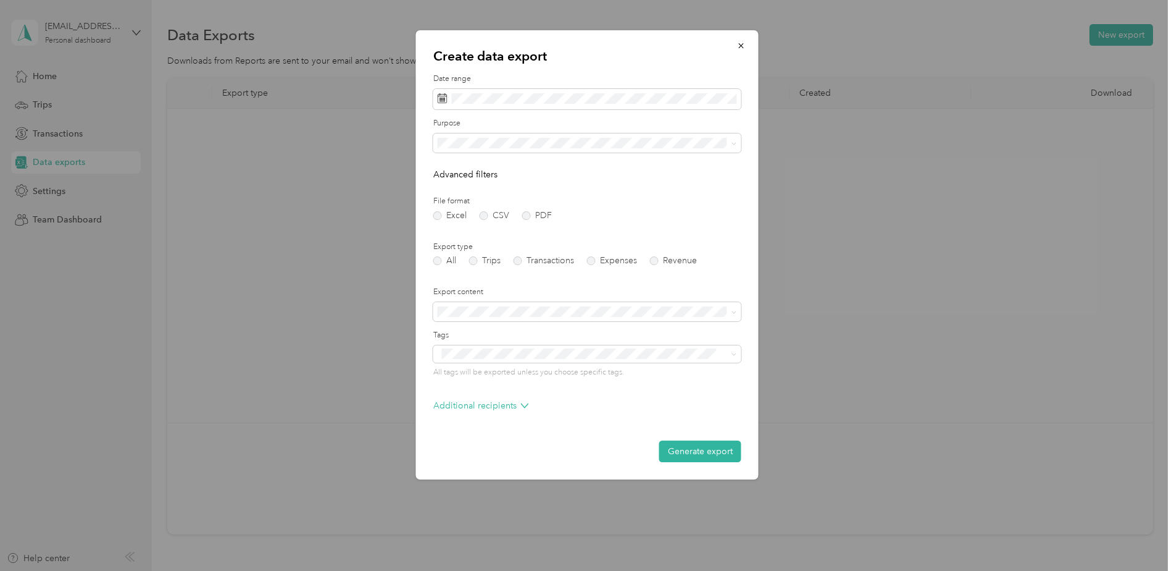
click at [678, 222] on form "Date range Purpose Advanced filters File format Excel CSV PDF Export type All T…" at bounding box center [587, 267] width 308 height 388
click at [476, 119] on label "Purpose" at bounding box center [587, 123] width 308 height 11
click at [507, 125] on label "Purpose" at bounding box center [587, 123] width 308 height 11
click at [646, 232] on form "Date range Purpose Advanced filters File format Excel CSV PDF Export type All T…" at bounding box center [587, 267] width 308 height 388
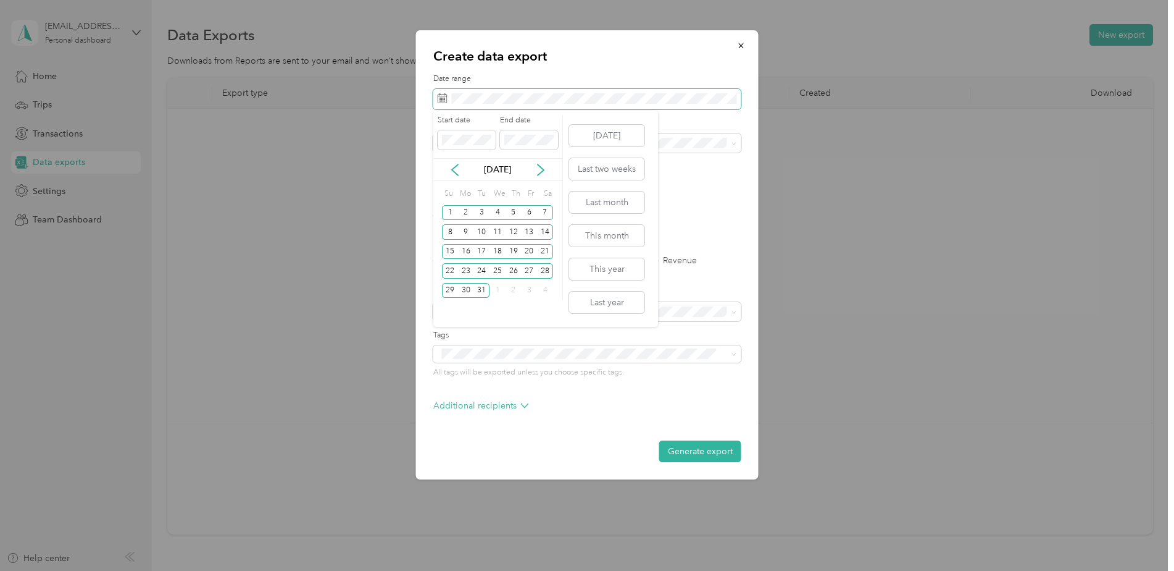
click at [659, 440] on button "Generate export" at bounding box center [700, 451] width 82 height 22
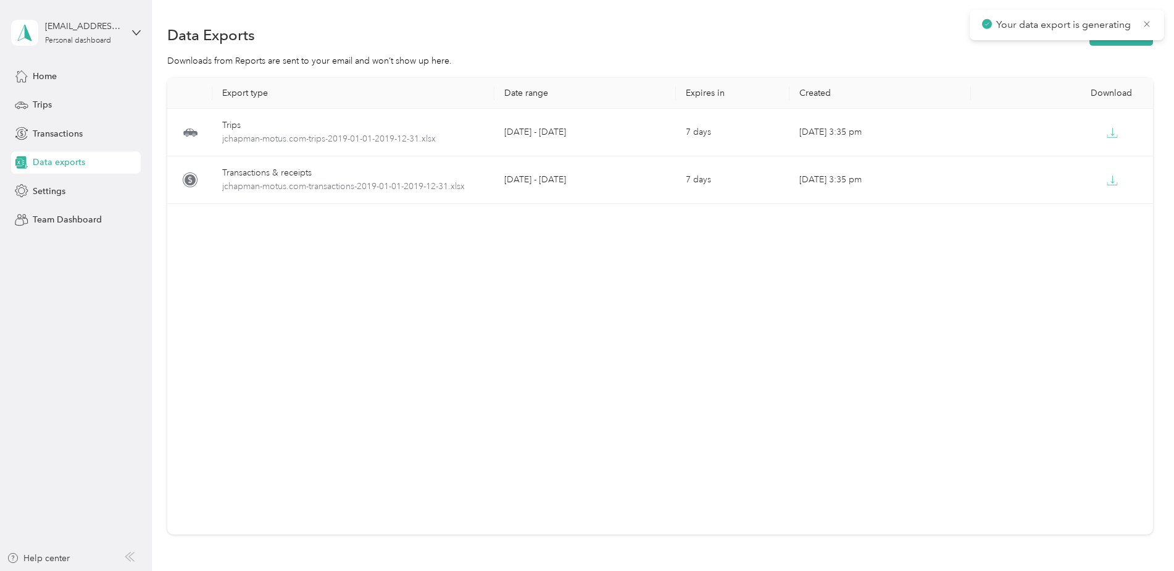
click at [835, 46] on div "Data Exports New export" at bounding box center [660, 35] width 986 height 26
click at [1127, 43] on button "New export" at bounding box center [1122, 35] width 64 height 22
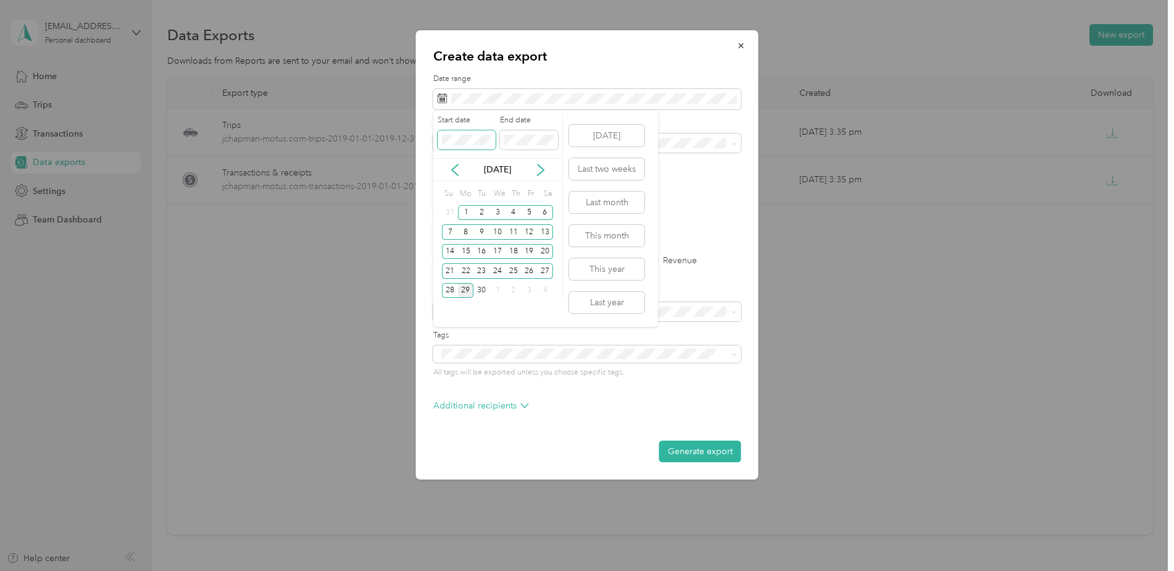
click at [473, 133] on span at bounding box center [467, 140] width 58 height 20
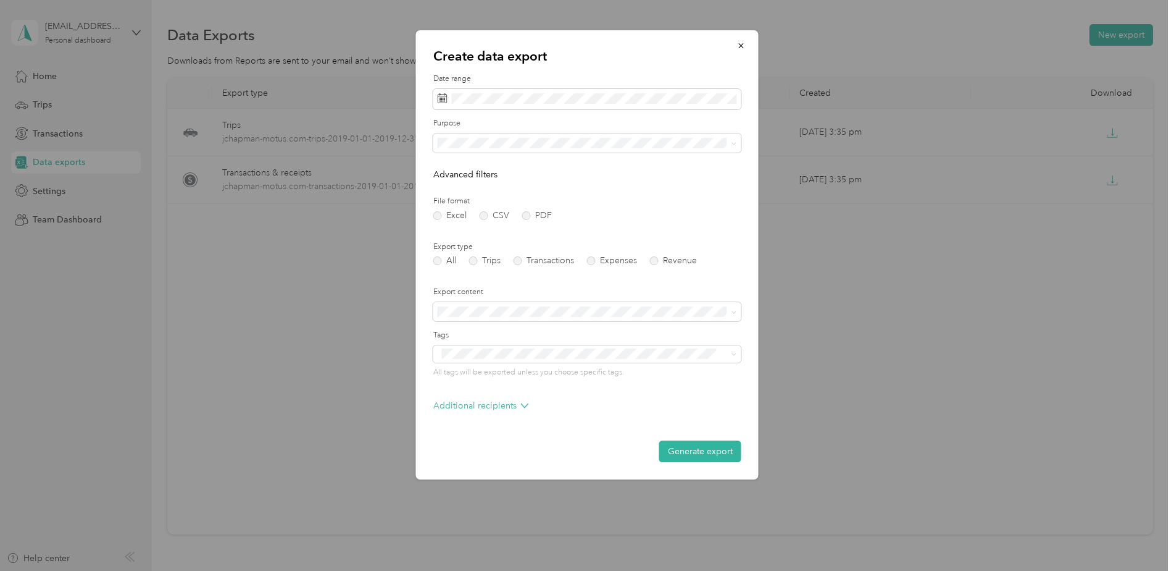
click at [674, 245] on label "Export type" at bounding box center [587, 246] width 308 height 11
click at [612, 104] on span at bounding box center [587, 99] width 308 height 21
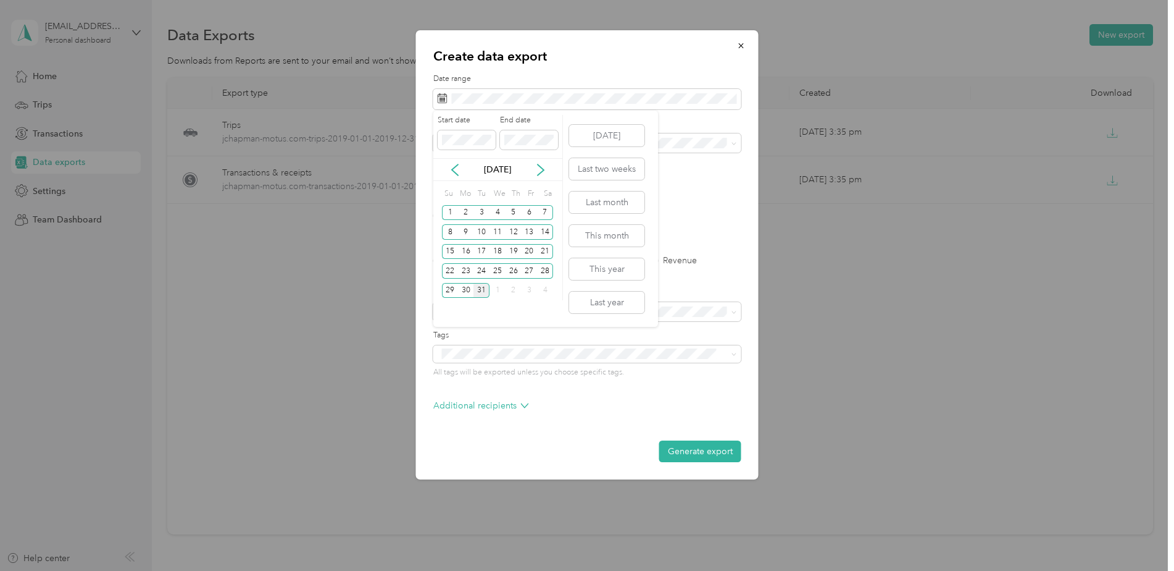
click at [483, 291] on div "31" at bounding box center [482, 290] width 16 height 15
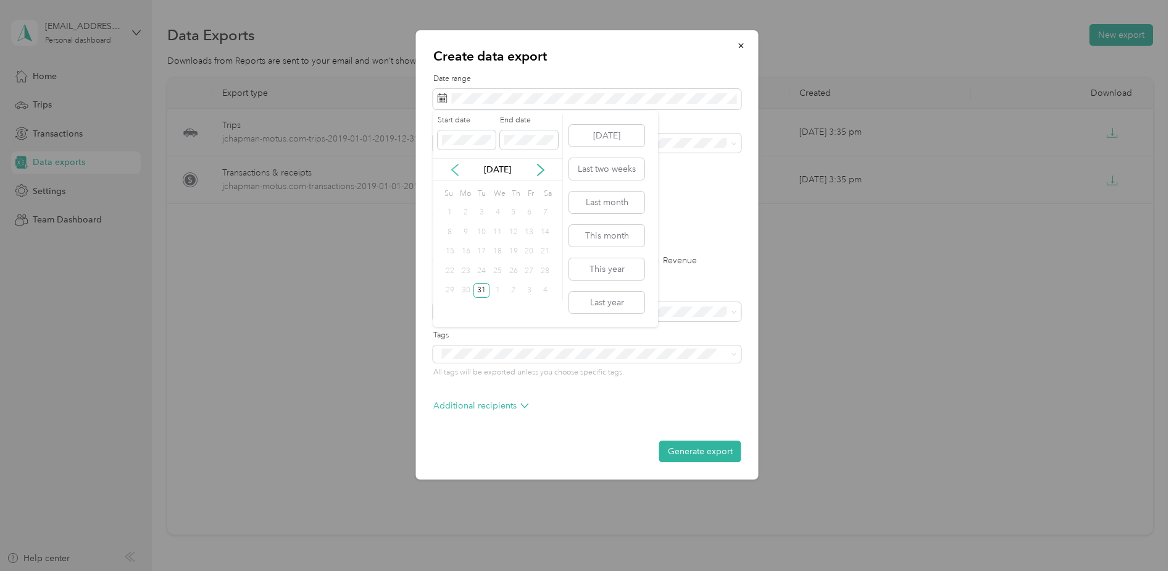
click at [459, 170] on icon at bounding box center [455, 170] width 12 height 12
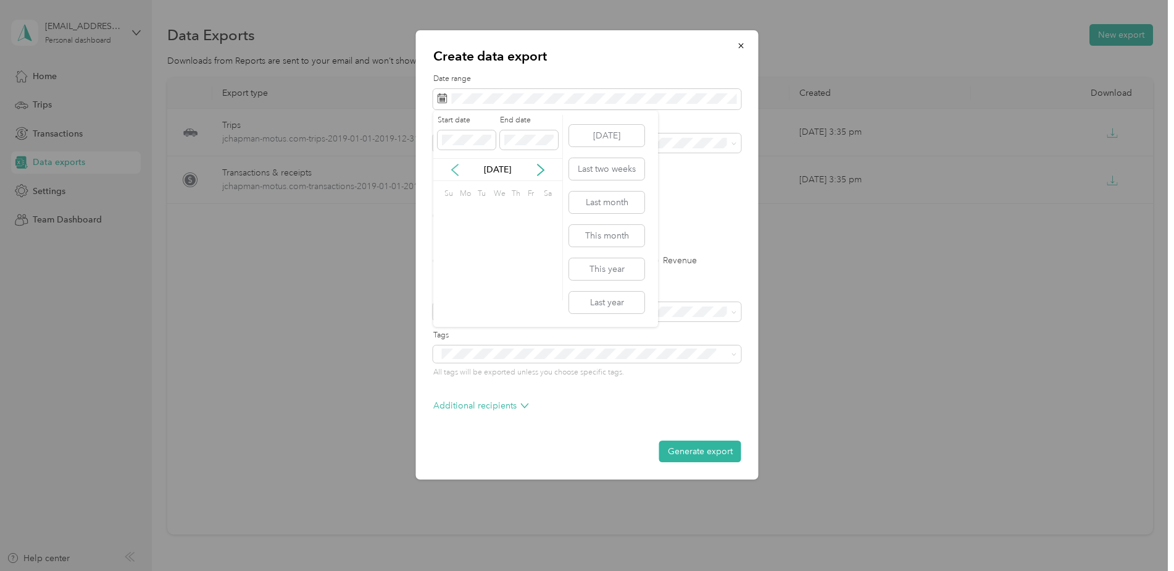
click at [459, 170] on icon at bounding box center [455, 170] width 12 height 12
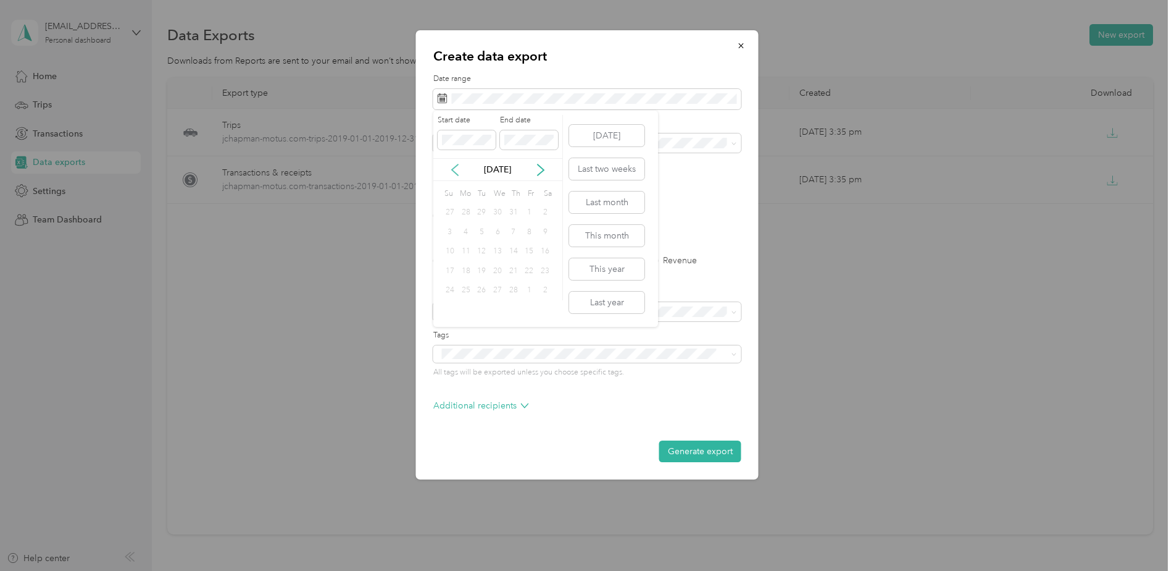
click at [459, 170] on icon at bounding box center [455, 170] width 12 height 12
click at [667, 180] on p "Advanced filters" at bounding box center [587, 174] width 308 height 13
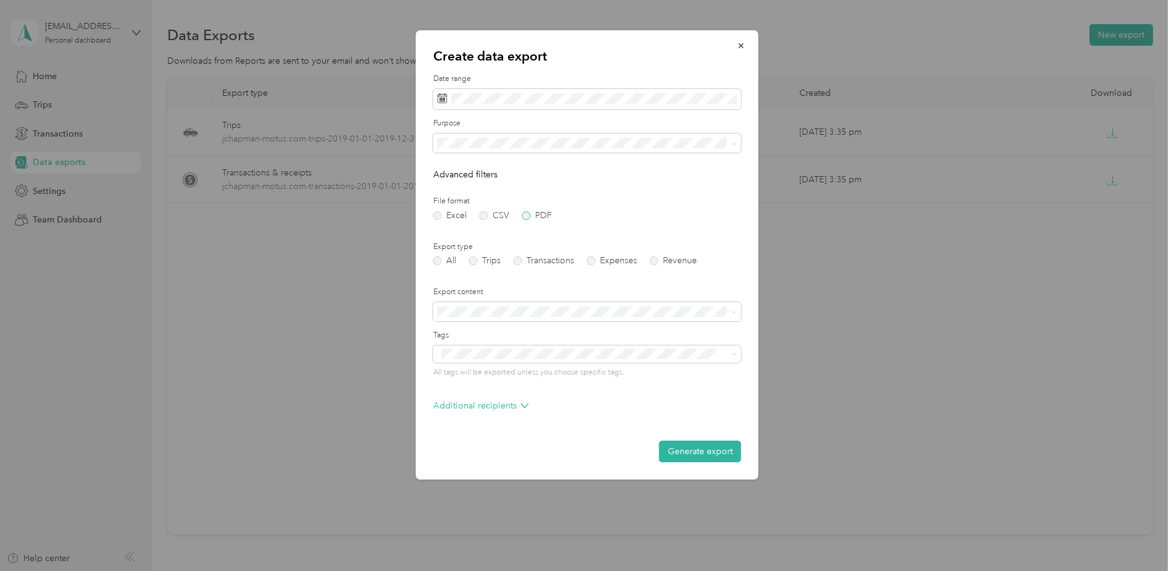
click at [527, 213] on label "PDF" at bounding box center [537, 215] width 30 height 9
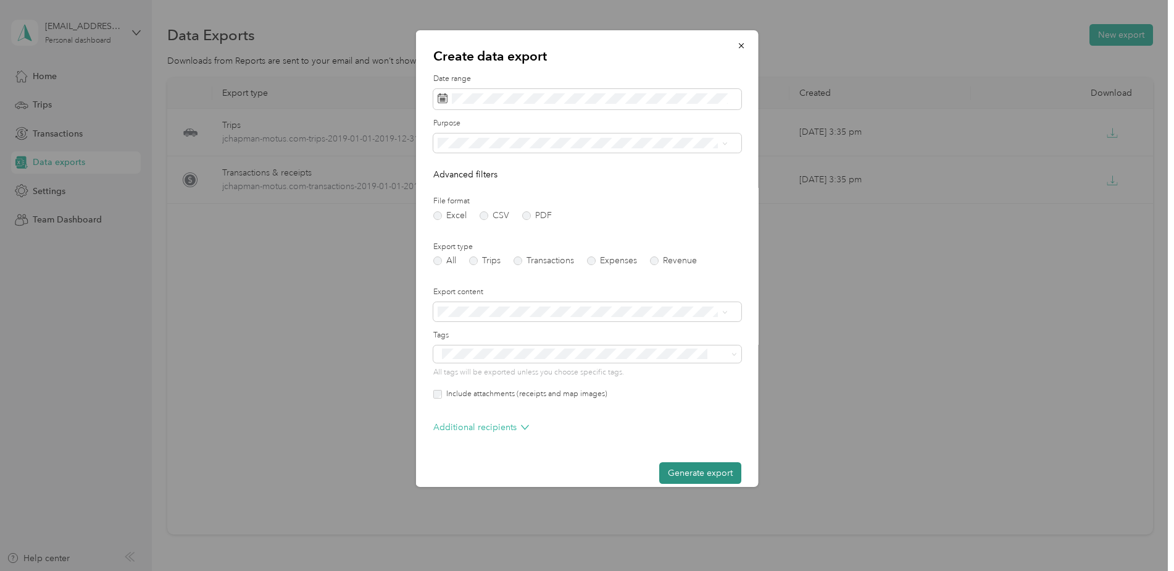
click at [676, 468] on button "Generate export" at bounding box center [700, 473] width 82 height 22
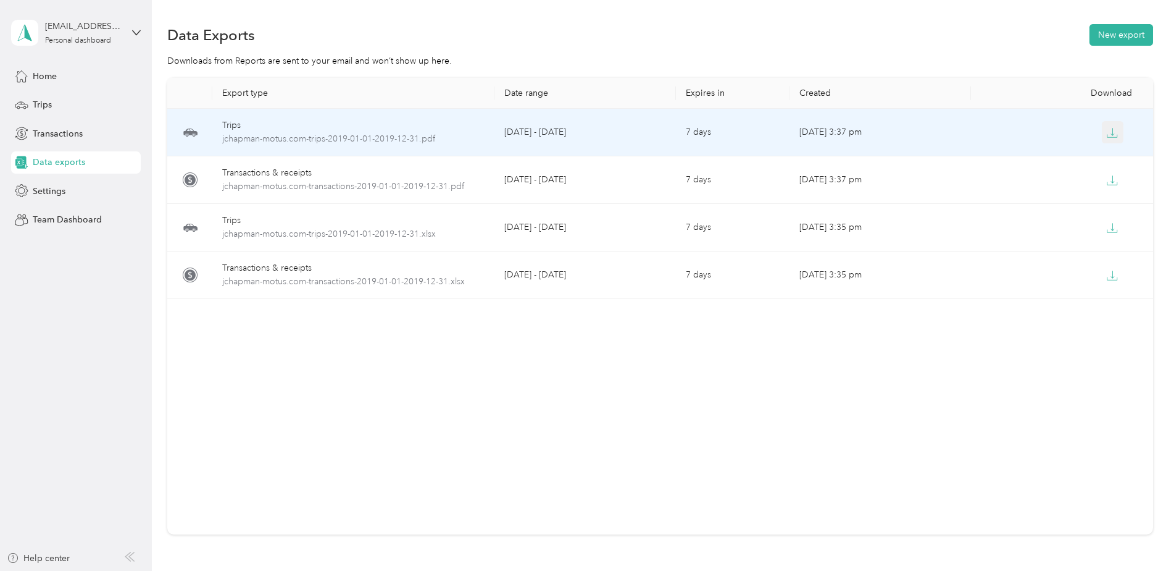
click at [1111, 132] on icon "button" at bounding box center [1112, 132] width 11 height 11
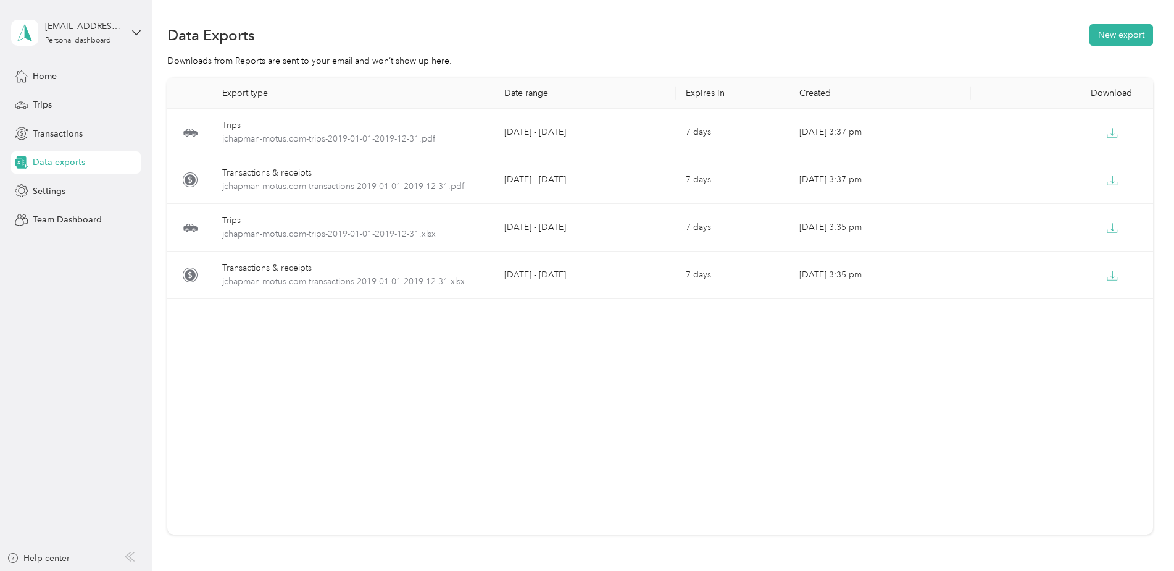
click at [795, 368] on div "Export type Date range Expires in Created Download Trips jchapman-motus.com-tri…" at bounding box center [660, 306] width 986 height 456
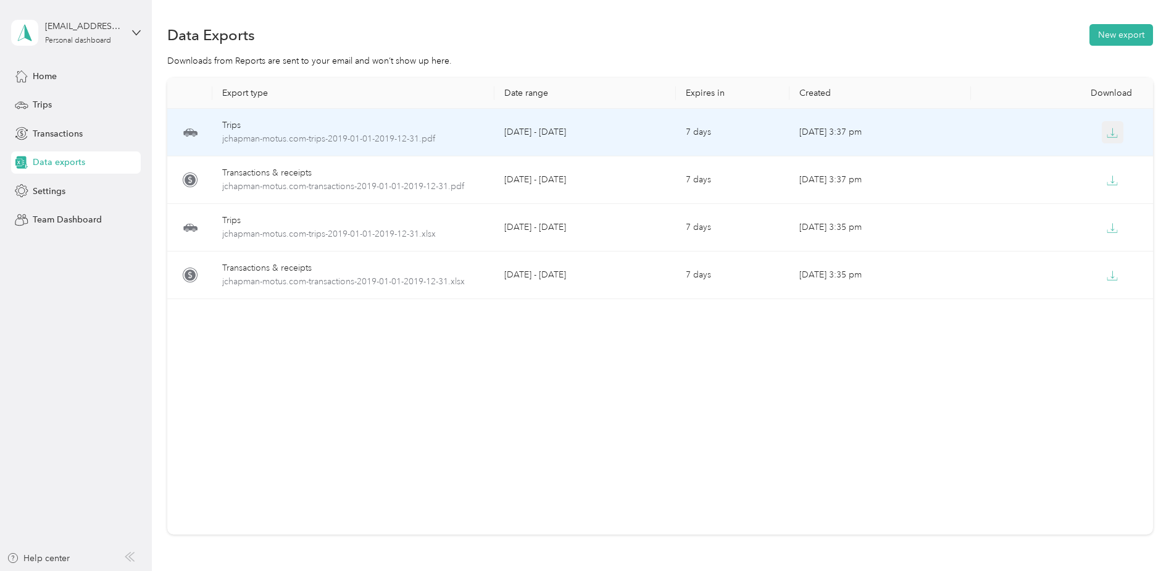
click at [1113, 132] on icon "button" at bounding box center [1112, 132] width 11 height 11
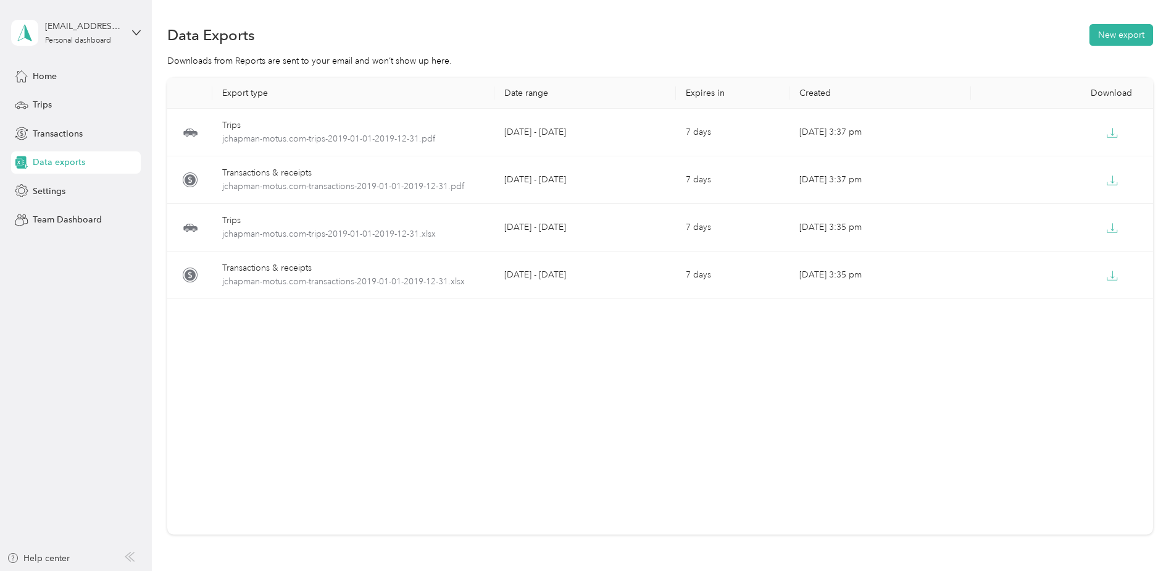
click at [935, 361] on div "Export type Date range Expires in Created Download Trips jchapman-motus.com-tri…" at bounding box center [660, 306] width 986 height 456
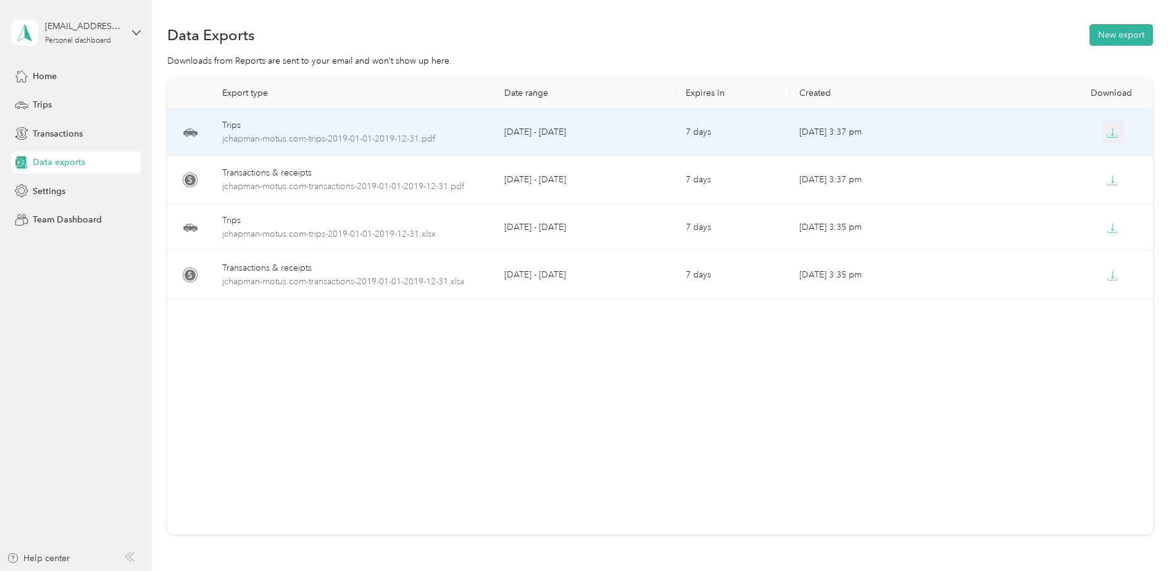
click at [1111, 138] on button "button" at bounding box center [1113, 132] width 22 height 22
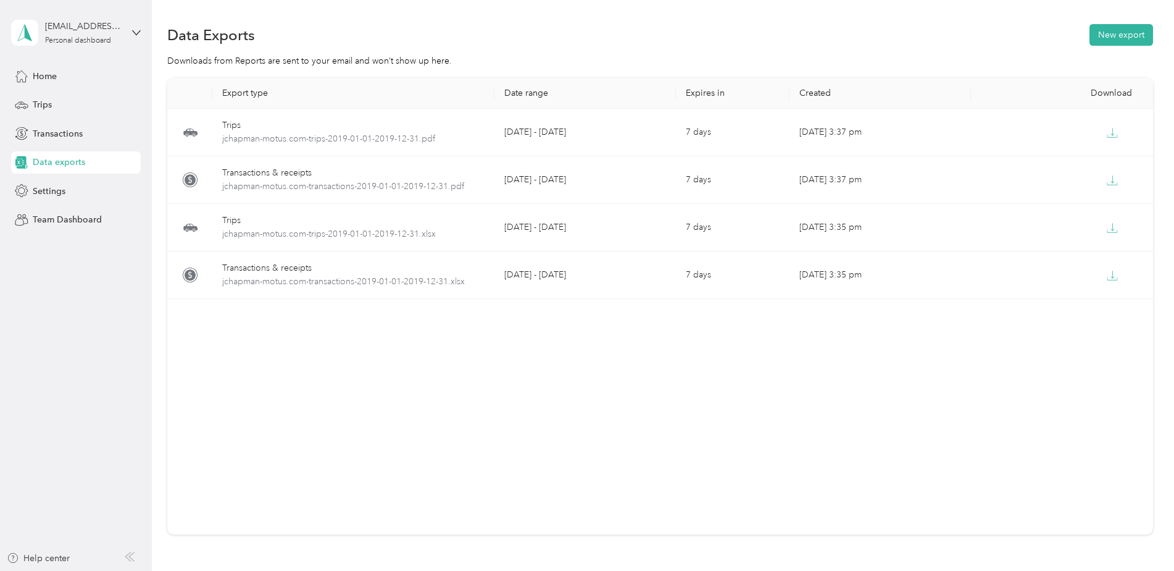
drag, startPoint x: 842, startPoint y: 393, endPoint x: 854, endPoint y: 380, distance: 17.5
click at [842, 393] on div "Export type Date range Expires in Created Download Trips jchapman-motus.com-tri…" at bounding box center [660, 306] width 986 height 456
click at [579, 471] on div "Export type Date range Expires in Created Download Trips jchapman-motus.com-tri…" at bounding box center [660, 306] width 986 height 456
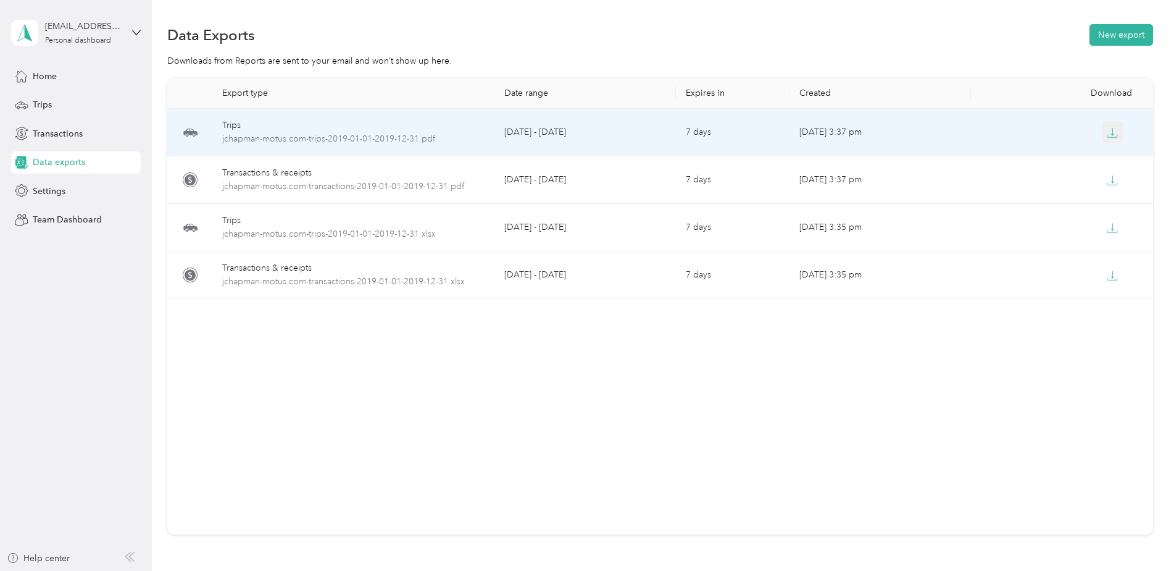
click at [1107, 133] on icon "button" at bounding box center [1112, 132] width 11 height 11
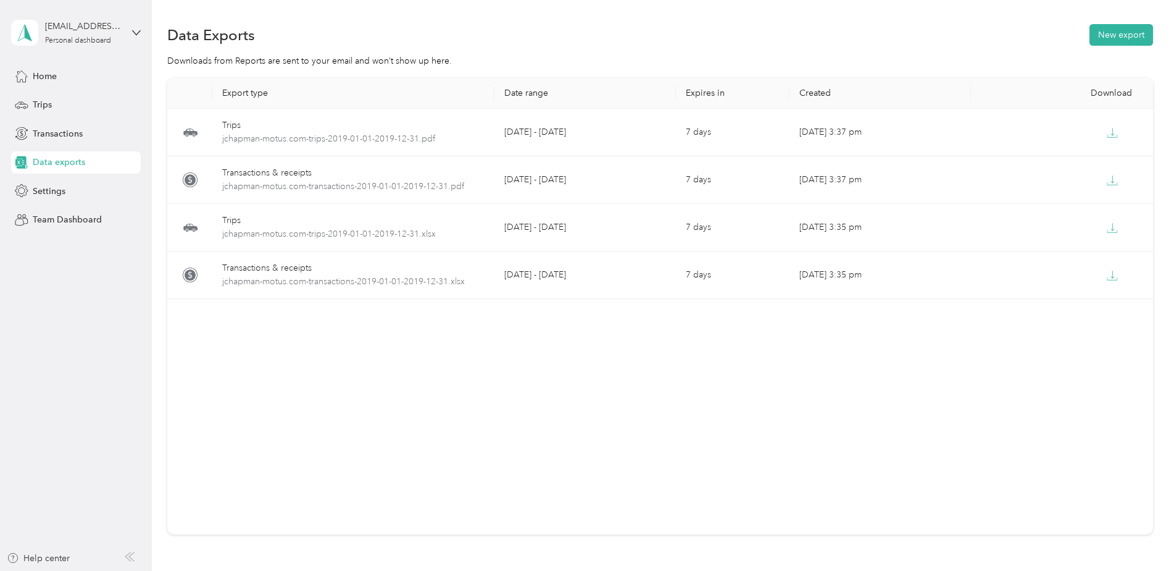
click at [573, 395] on div "Export type Date range Expires in Created Download Trips jchapman-motus.com-tri…" at bounding box center [660, 306] width 986 height 456
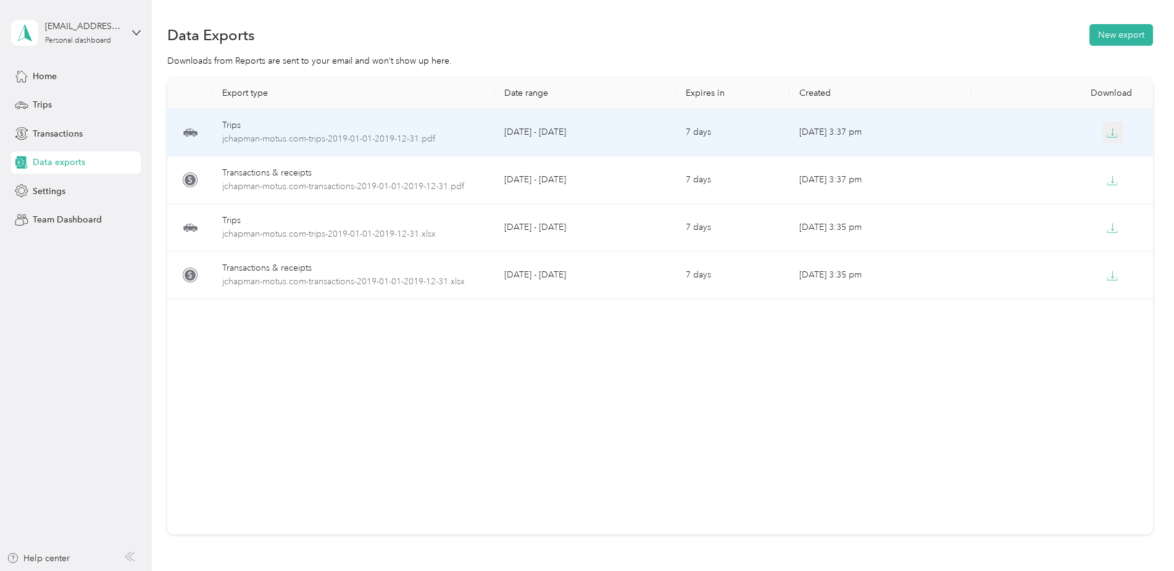
click at [1108, 131] on icon "button" at bounding box center [1112, 132] width 11 height 11
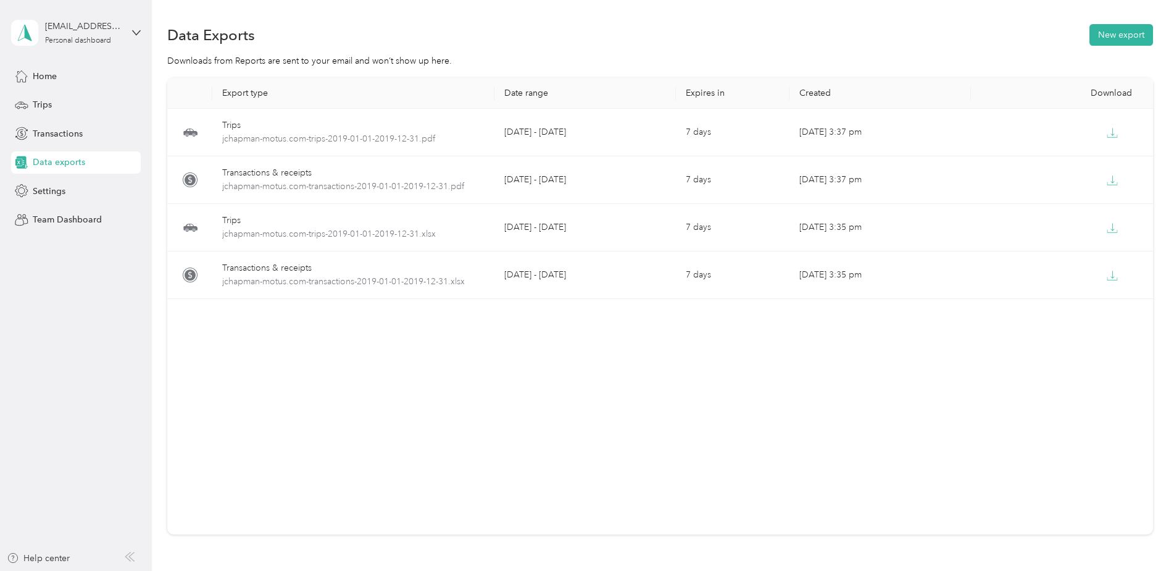
click at [729, 450] on div "Export type Date range Expires in Created Download Trips jchapman-motus.com-tri…" at bounding box center [660, 306] width 986 height 456
click at [1113, 28] on button "New export" at bounding box center [1122, 35] width 64 height 22
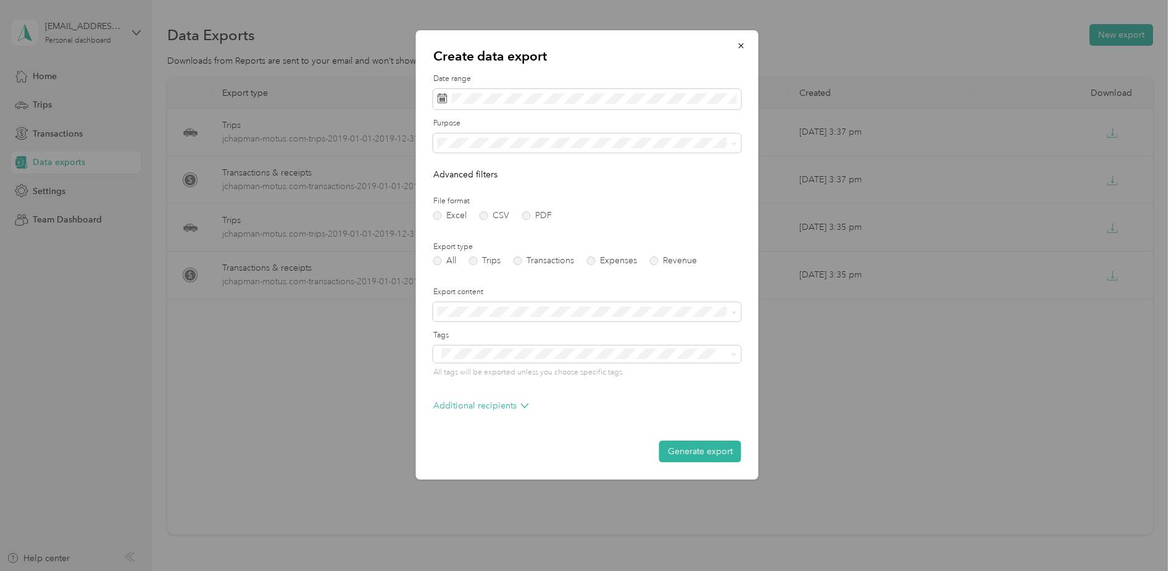
drag, startPoint x: 672, startPoint y: 450, endPoint x: 550, endPoint y: 451, distance: 122.9
click at [550, 451] on div "Generate export" at bounding box center [587, 451] width 308 height 22
click at [673, 454] on button "Generate export" at bounding box center [700, 451] width 82 height 22
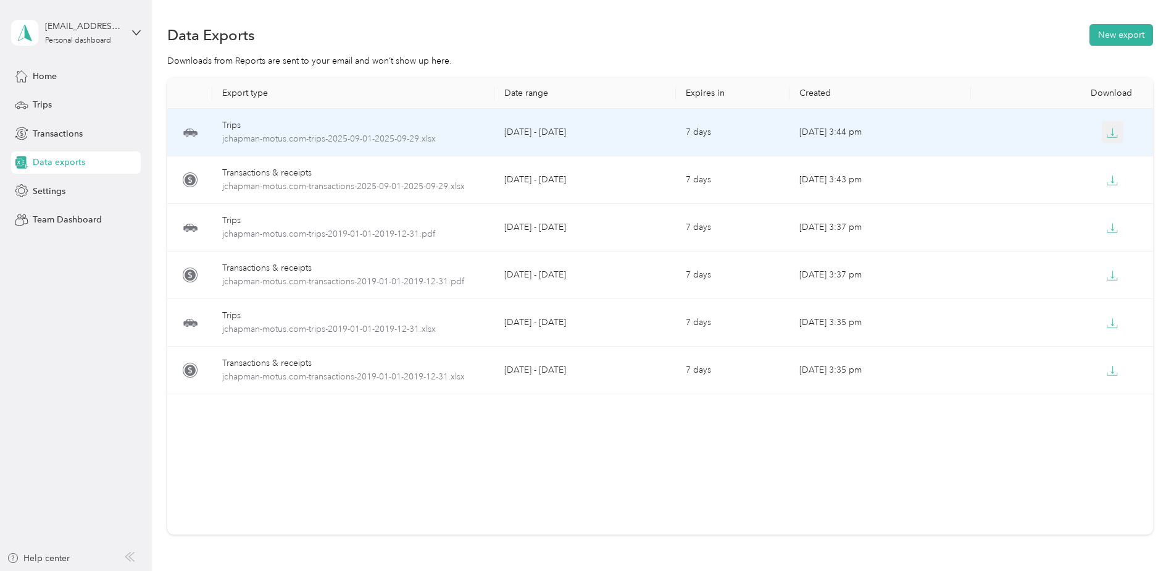
click at [1108, 136] on icon "button" at bounding box center [1113, 136] width 10 height 2
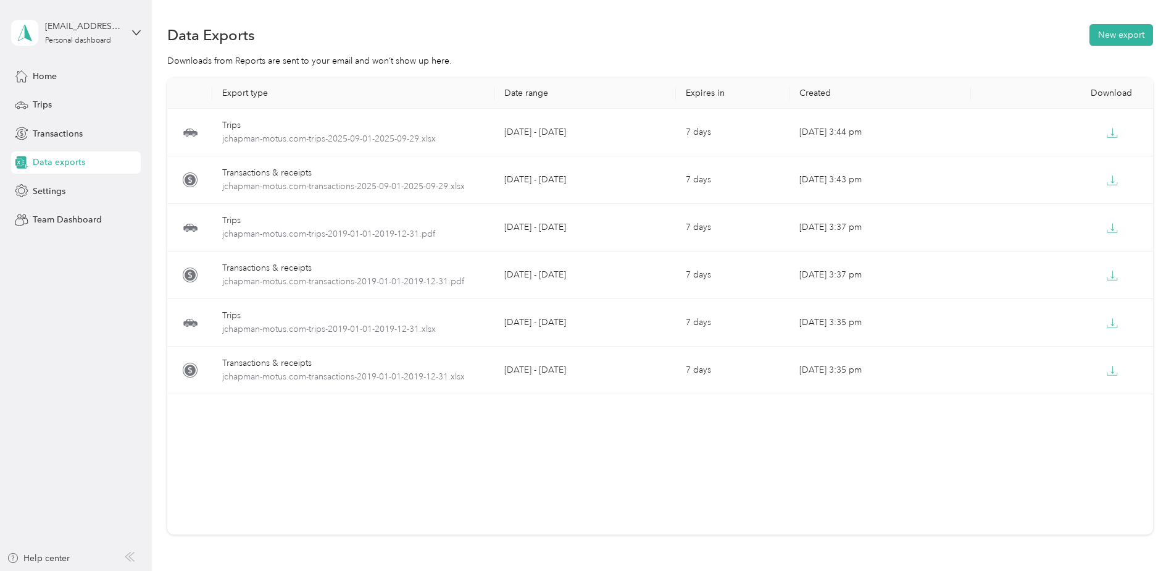
click at [606, 427] on div "Export type Date range Expires in Created Download Trips jchapman-motus.com-tri…" at bounding box center [660, 306] width 986 height 456
click at [106, 333] on aside "jchapman@motus.com Personal dashboard Home Trips Transactions Data exports Sett…" at bounding box center [76, 285] width 152 height 571
